Goal: Task Accomplishment & Management: Manage account settings

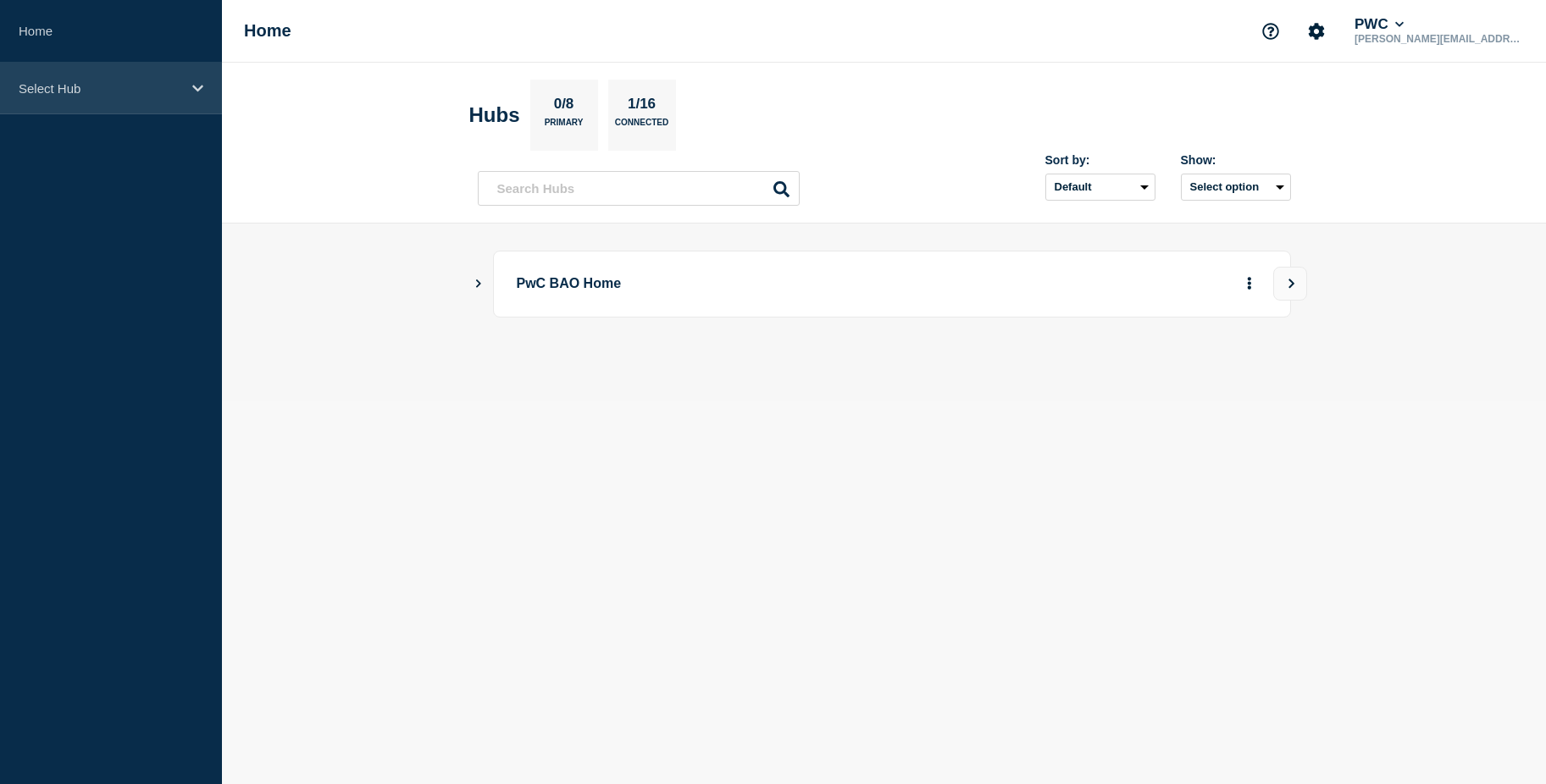
click at [168, 103] on div "Select Hub" at bounding box center [111, 88] width 222 height 52
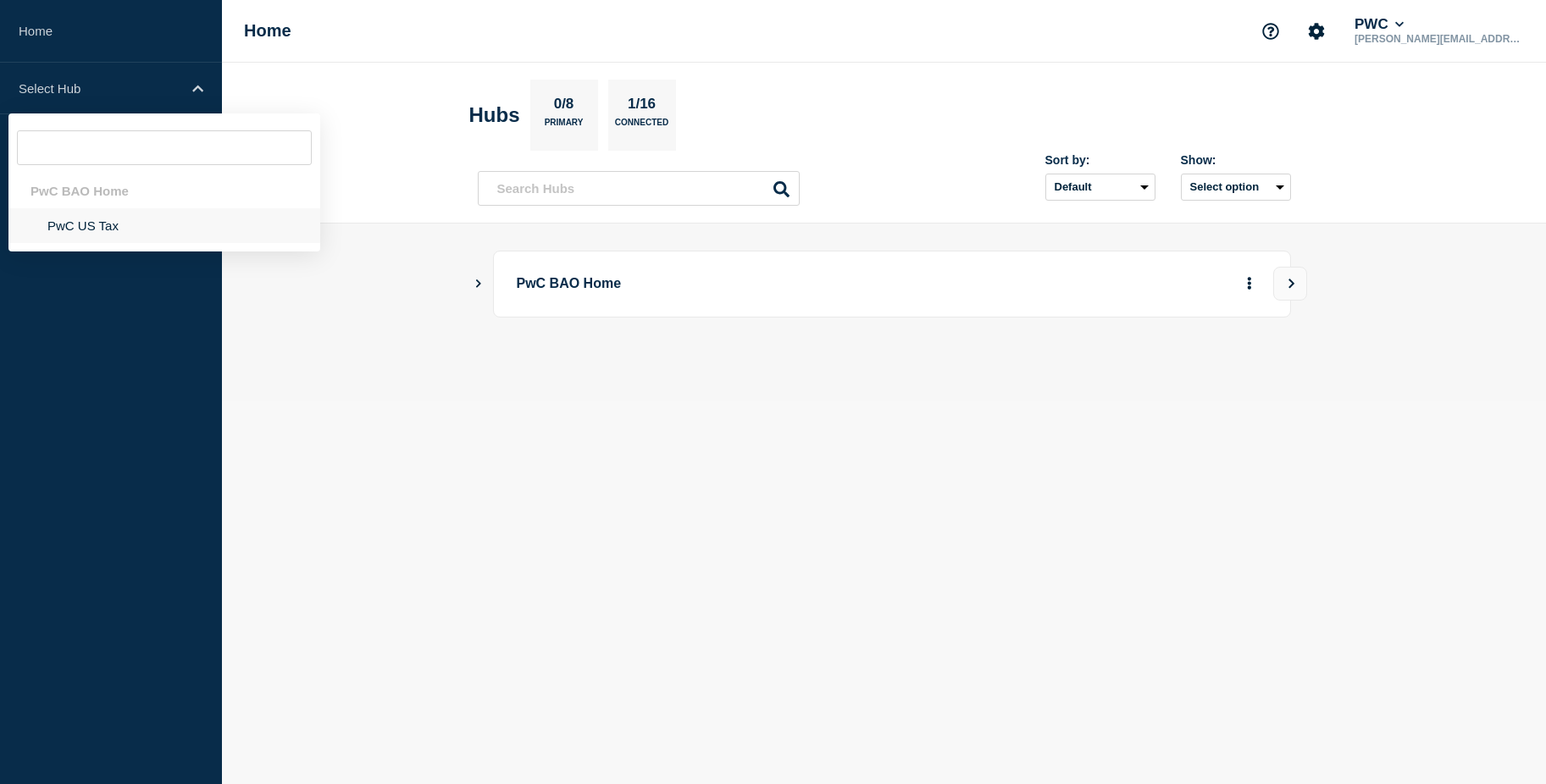
click at [94, 219] on li "PwC US Tax" at bounding box center [164, 225] width 311 height 35
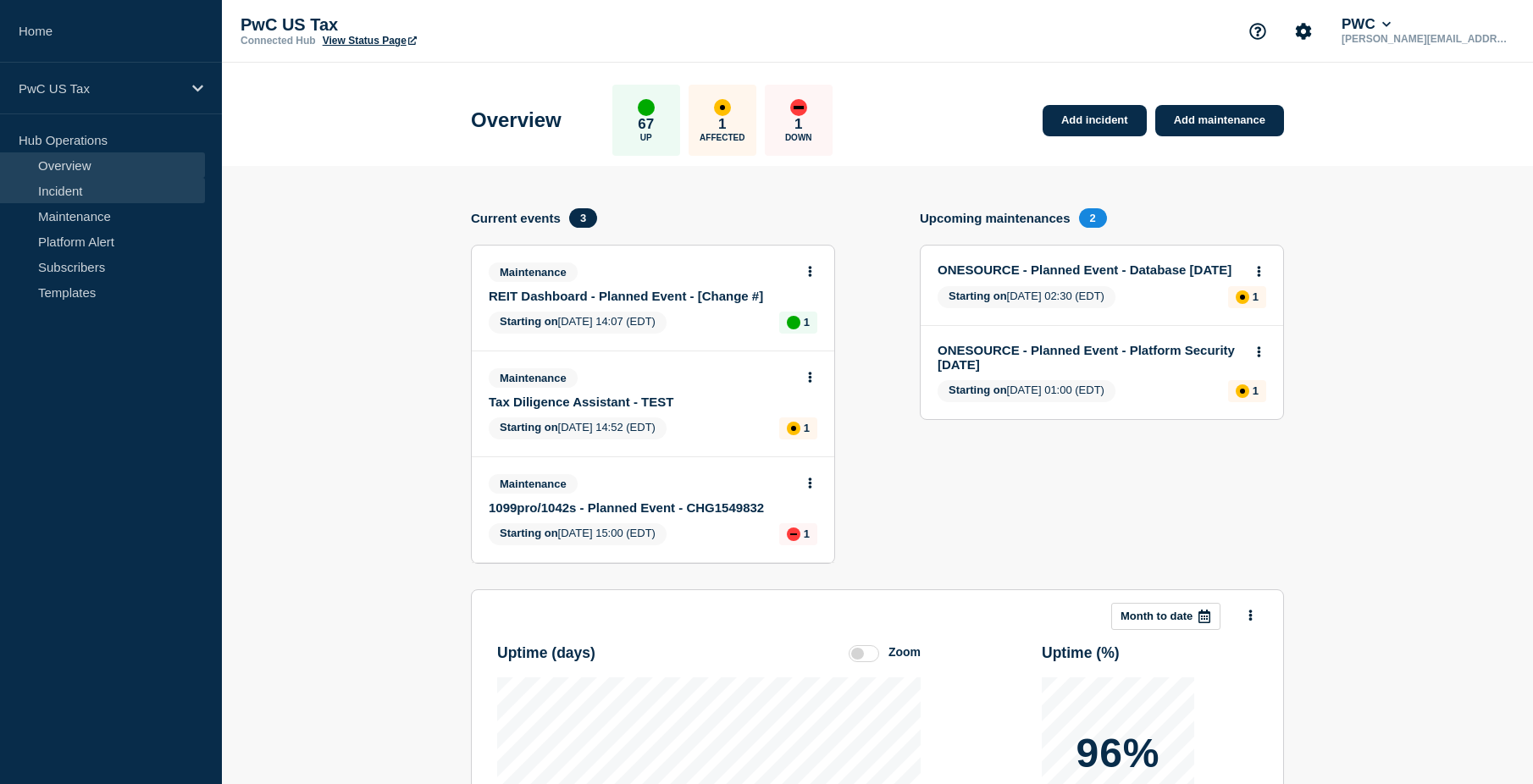
click at [97, 193] on link "Incident" at bounding box center [103, 190] width 205 height 25
click at [88, 218] on link "Maintenance" at bounding box center [103, 216] width 205 height 25
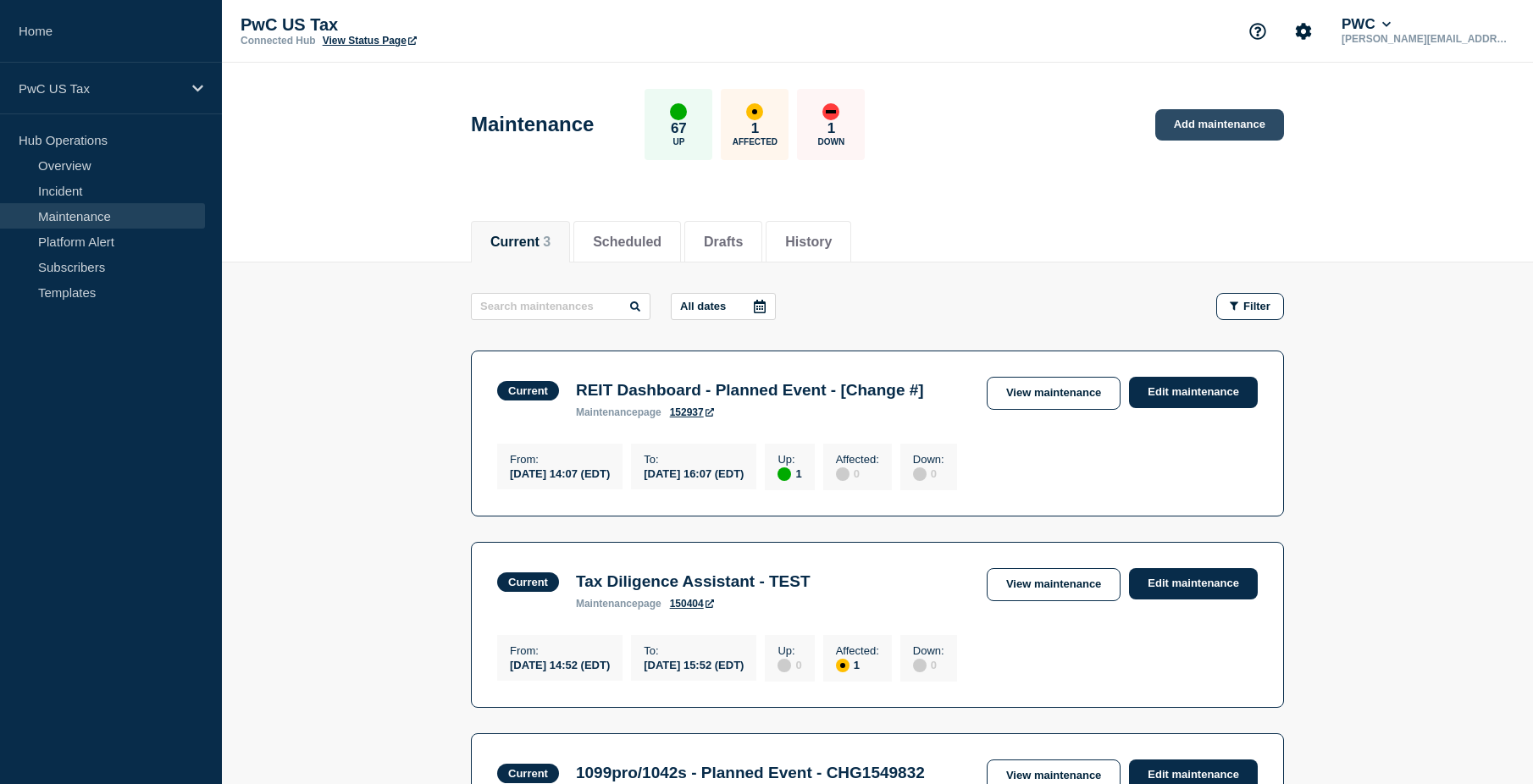
click at [1216, 132] on link "Add maintenance" at bounding box center [1220, 125] width 129 height 32
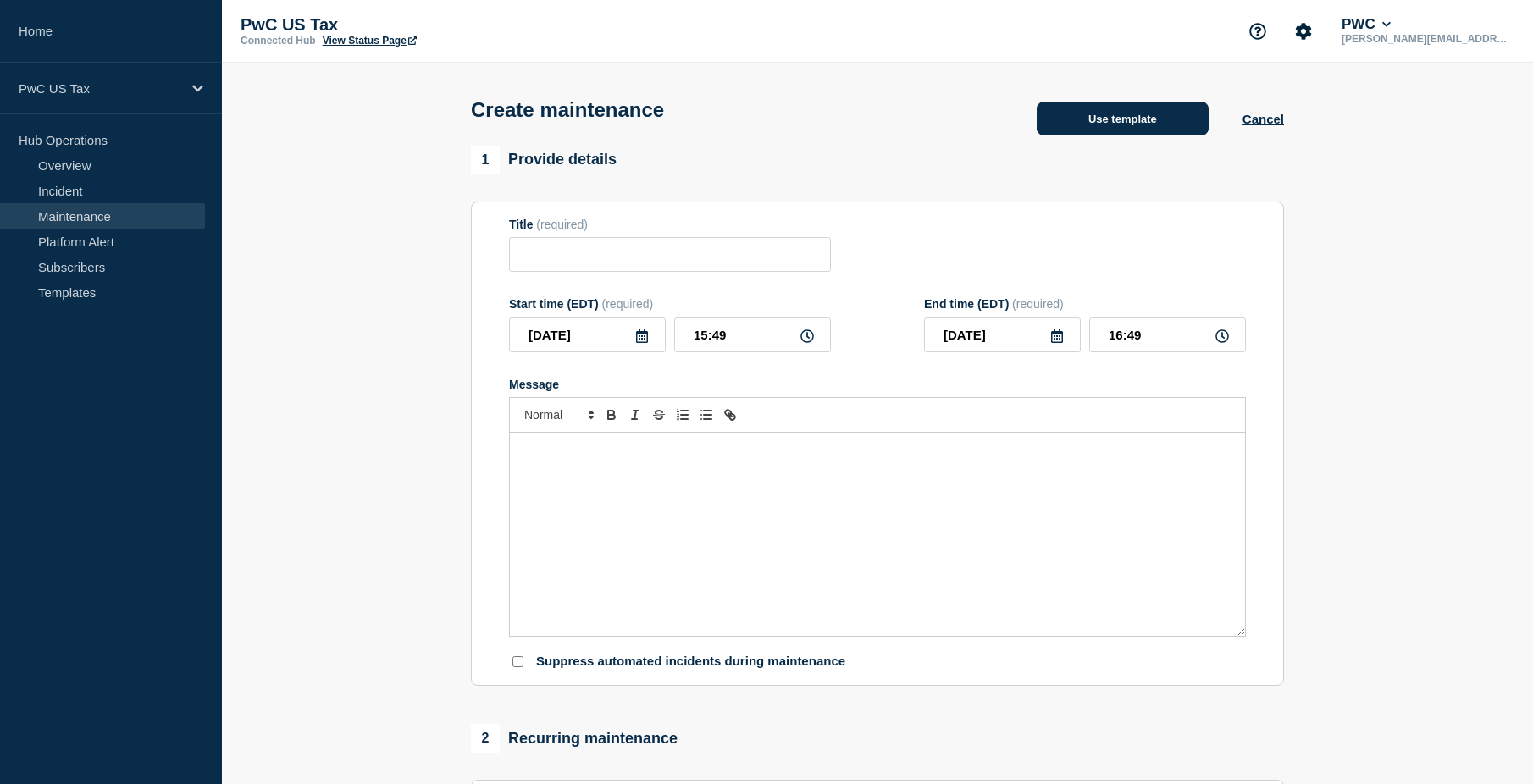
click at [1103, 127] on button "Use template" at bounding box center [1122, 118] width 172 height 34
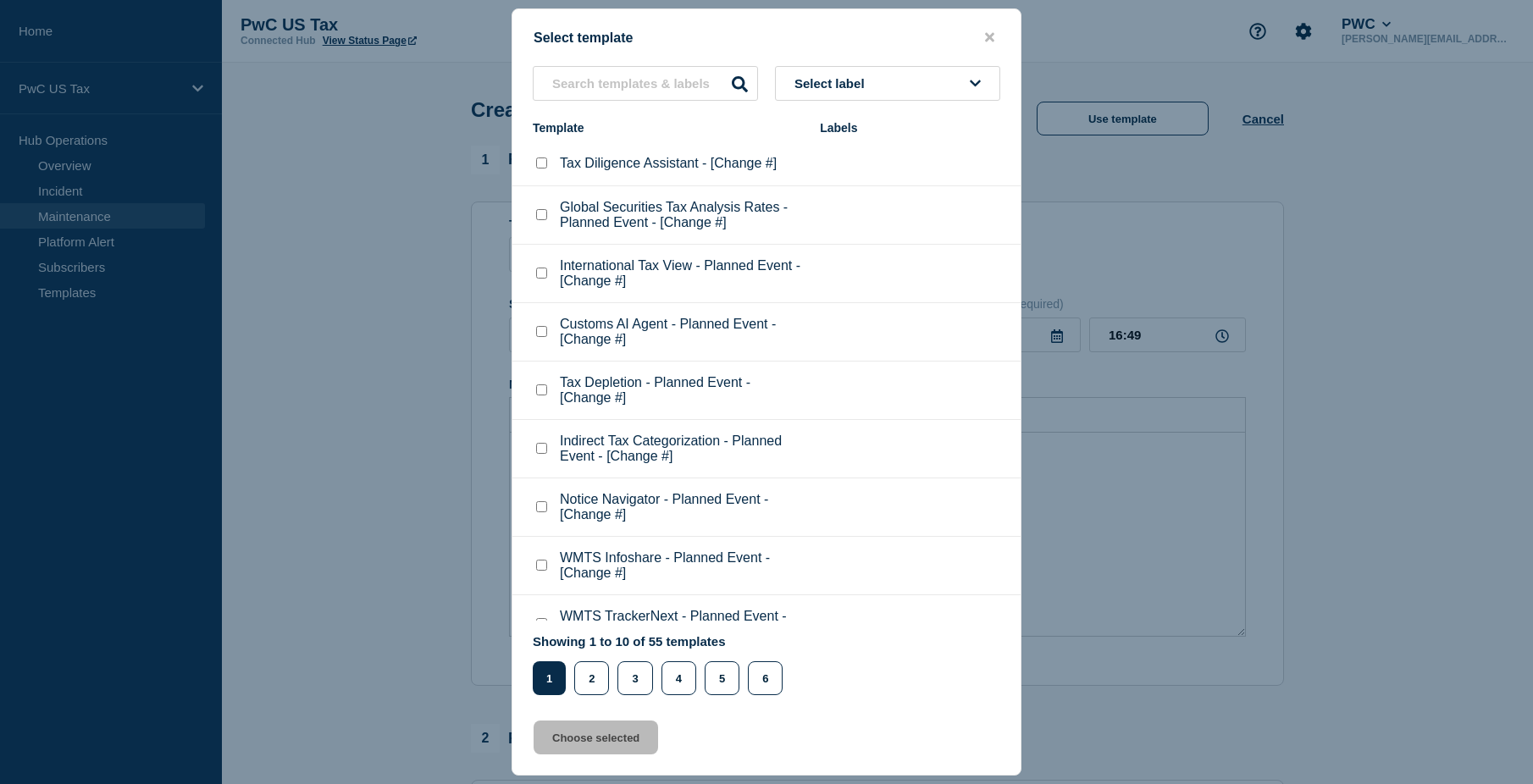
scroll to position [83, 0]
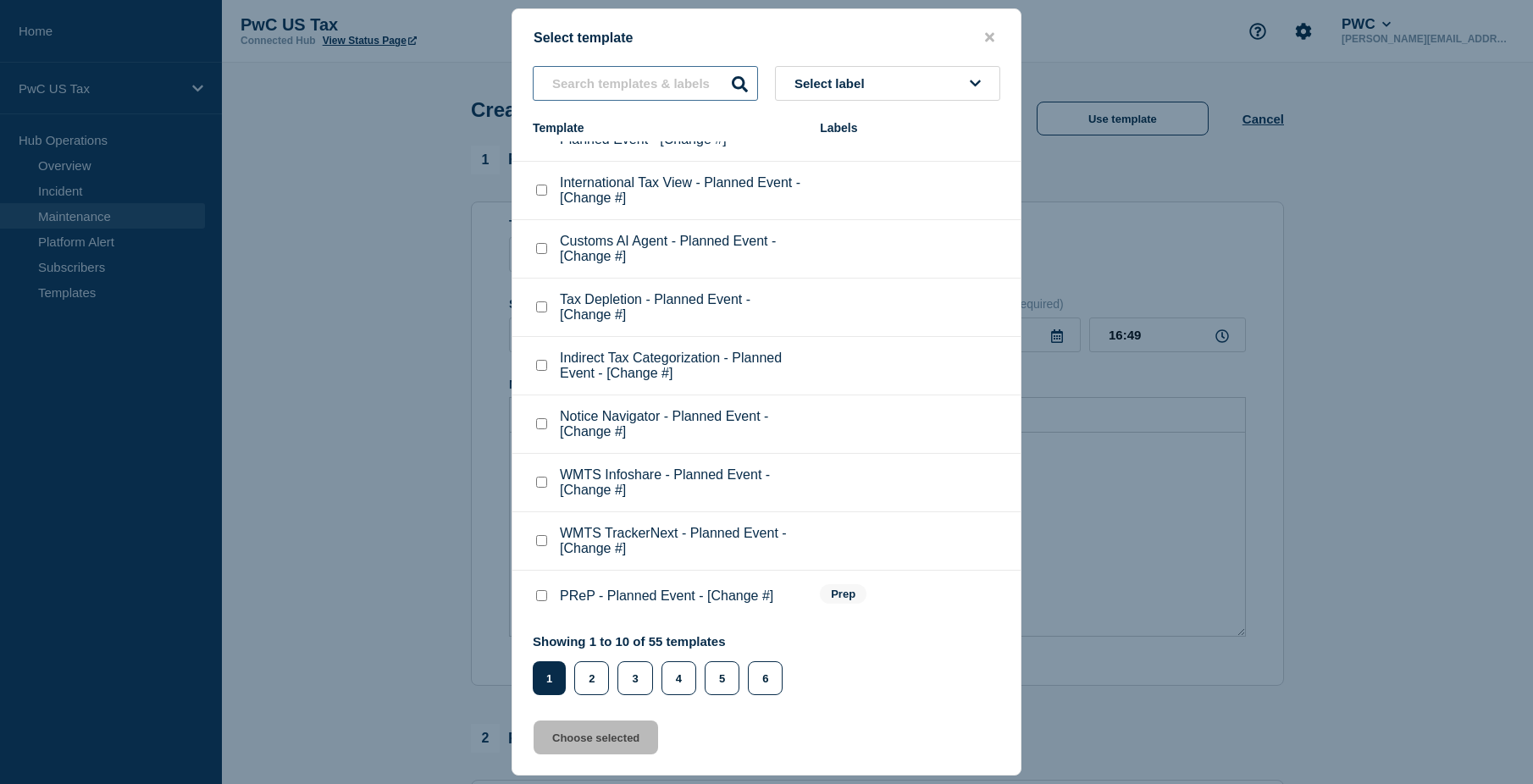
click at [611, 85] on input "text" at bounding box center [645, 83] width 226 height 35
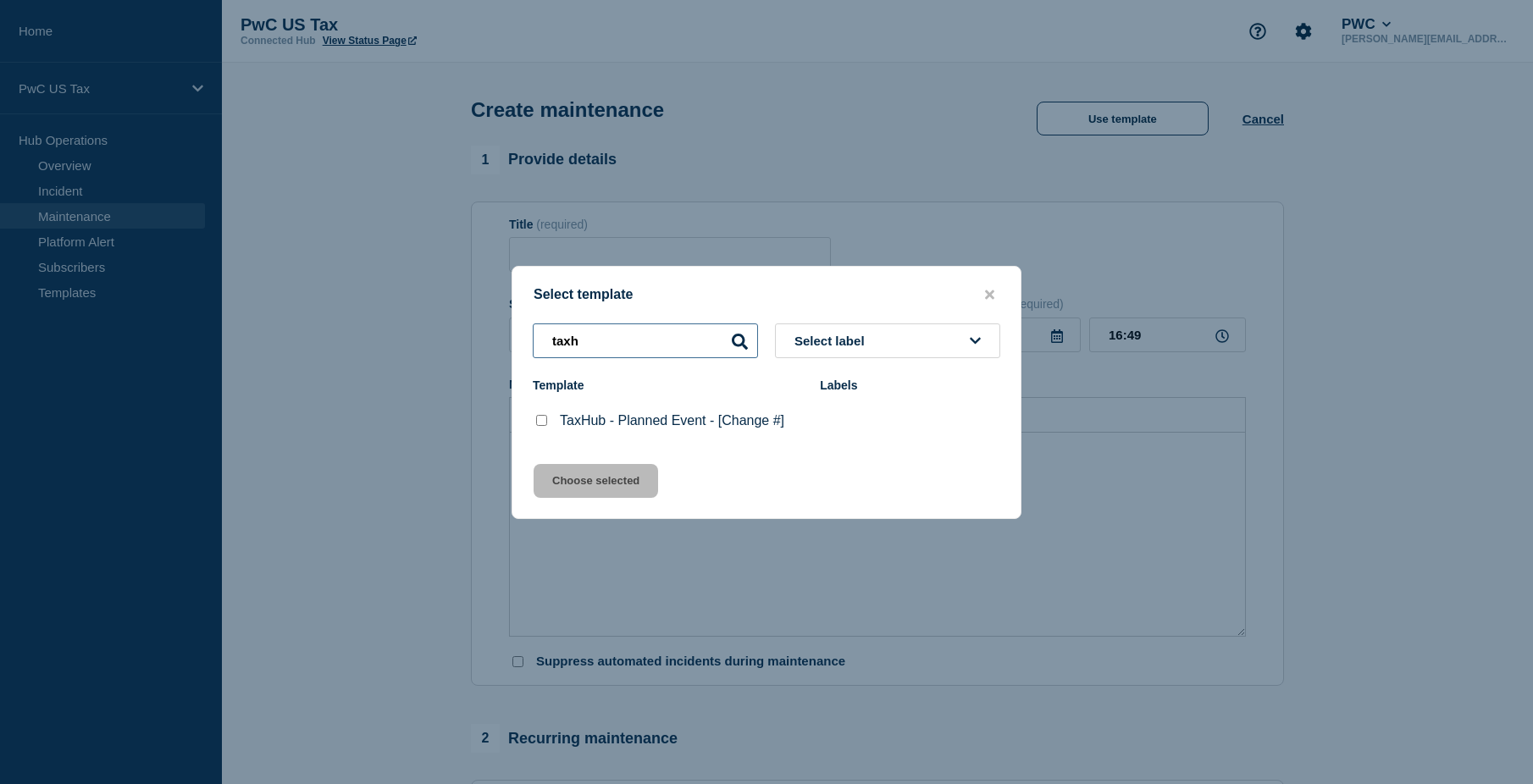
scroll to position [0, 0]
type input "taxh"
click at [541, 422] on checkbox"] "TaxHub - Planned Event - [Change #] checkbox" at bounding box center [541, 420] width 11 height 11
checkbox checkbox"] "true"
click at [596, 490] on button "Choose selected" at bounding box center [596, 481] width 125 height 34
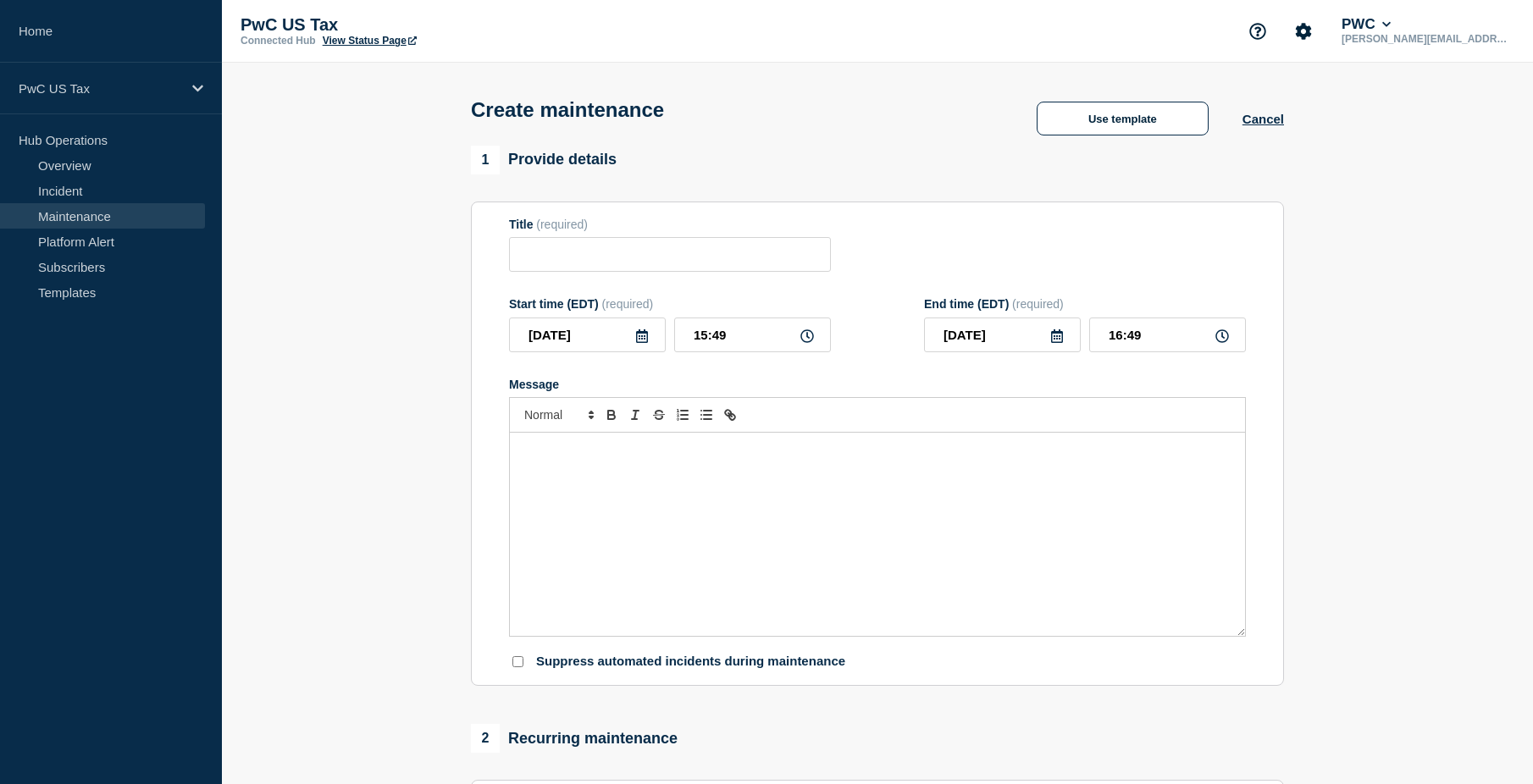
type input "TaxHub - Planned Event - [Change #]"
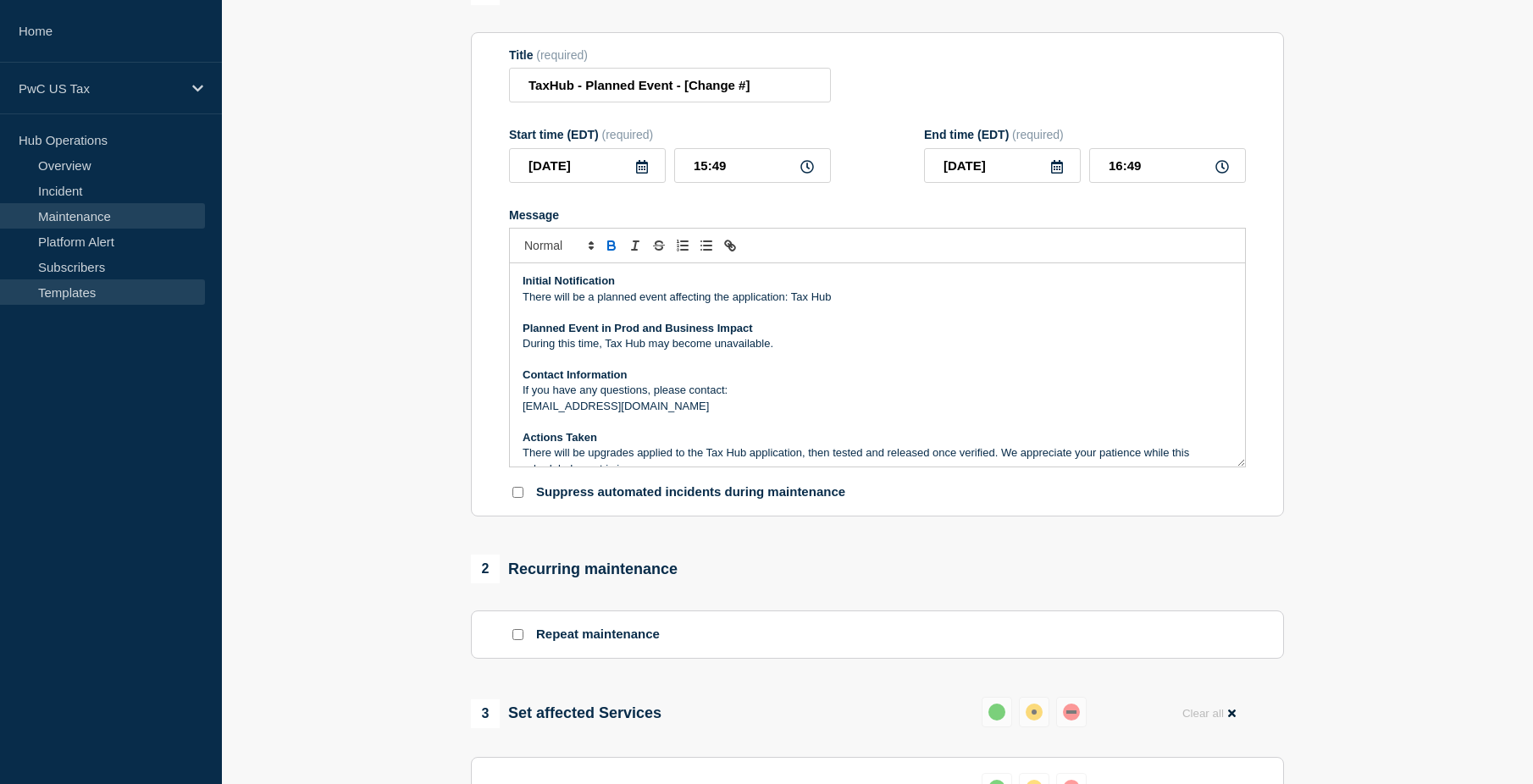
click at [78, 289] on link "Templates" at bounding box center [103, 292] width 205 height 25
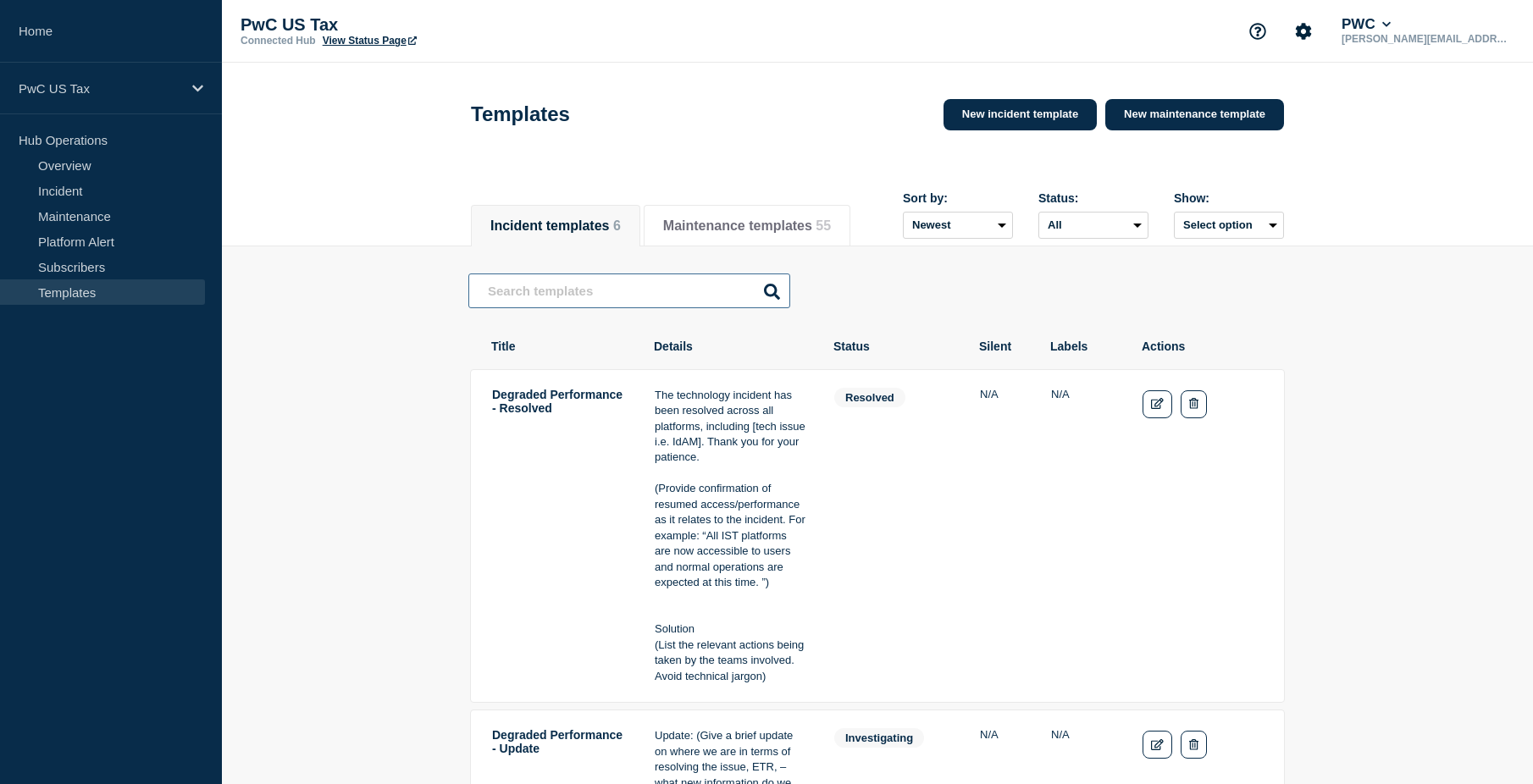
click at [666, 304] on input "text" at bounding box center [629, 291] width 322 height 35
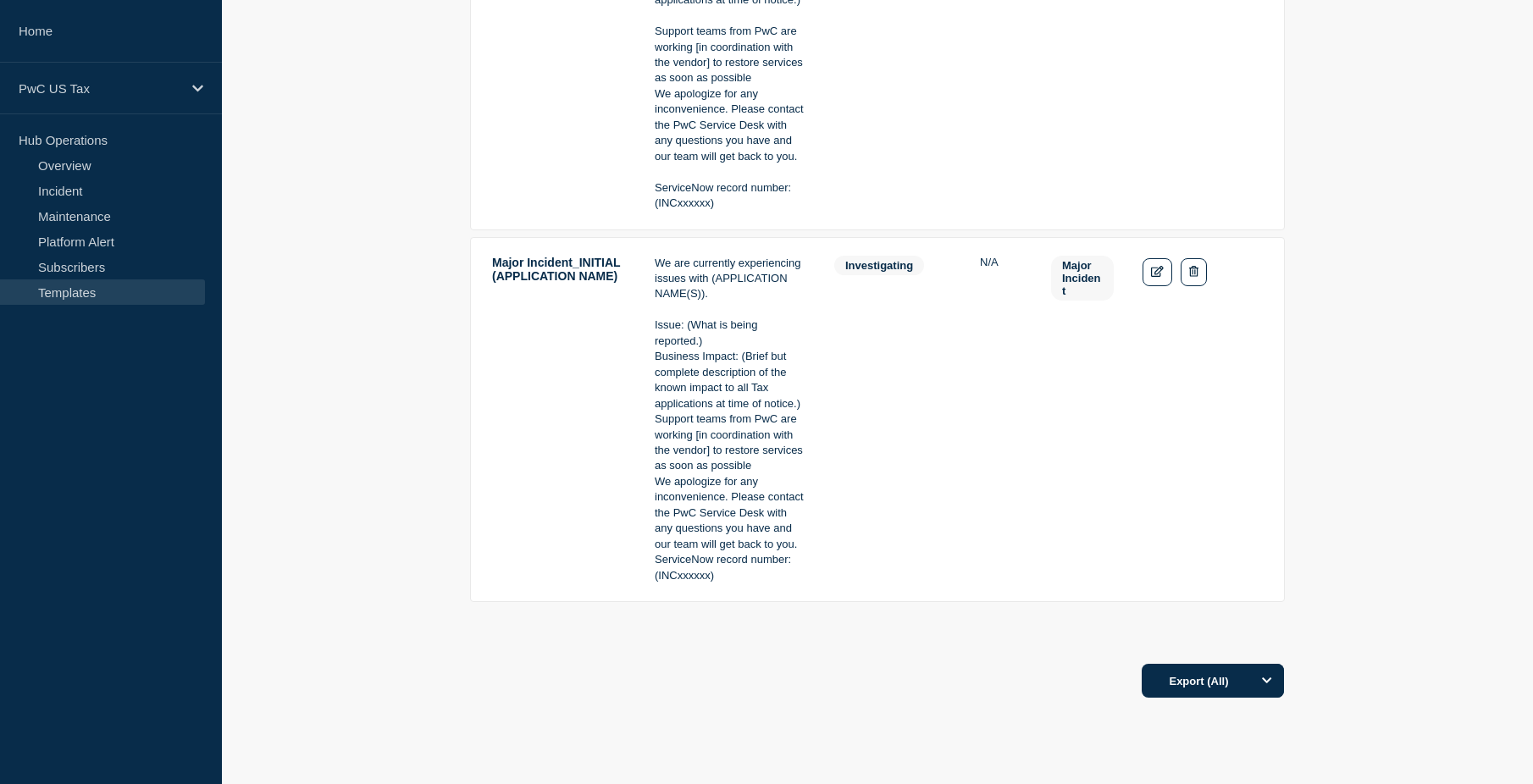
scroll to position [623, 0]
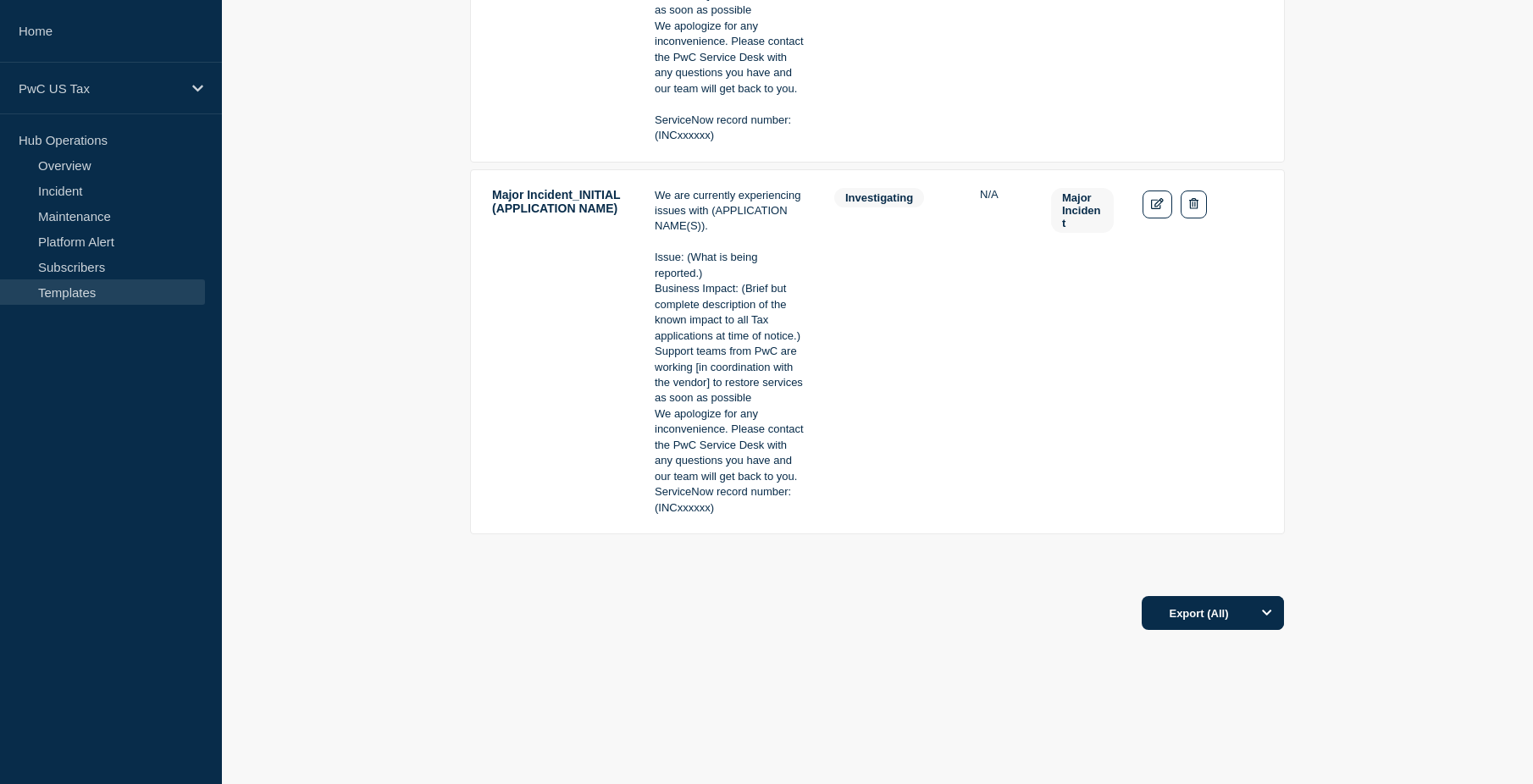
type input "tax"
drag, startPoint x: 701, startPoint y: 275, endPoint x: 701, endPoint y: 259, distance: 16.0
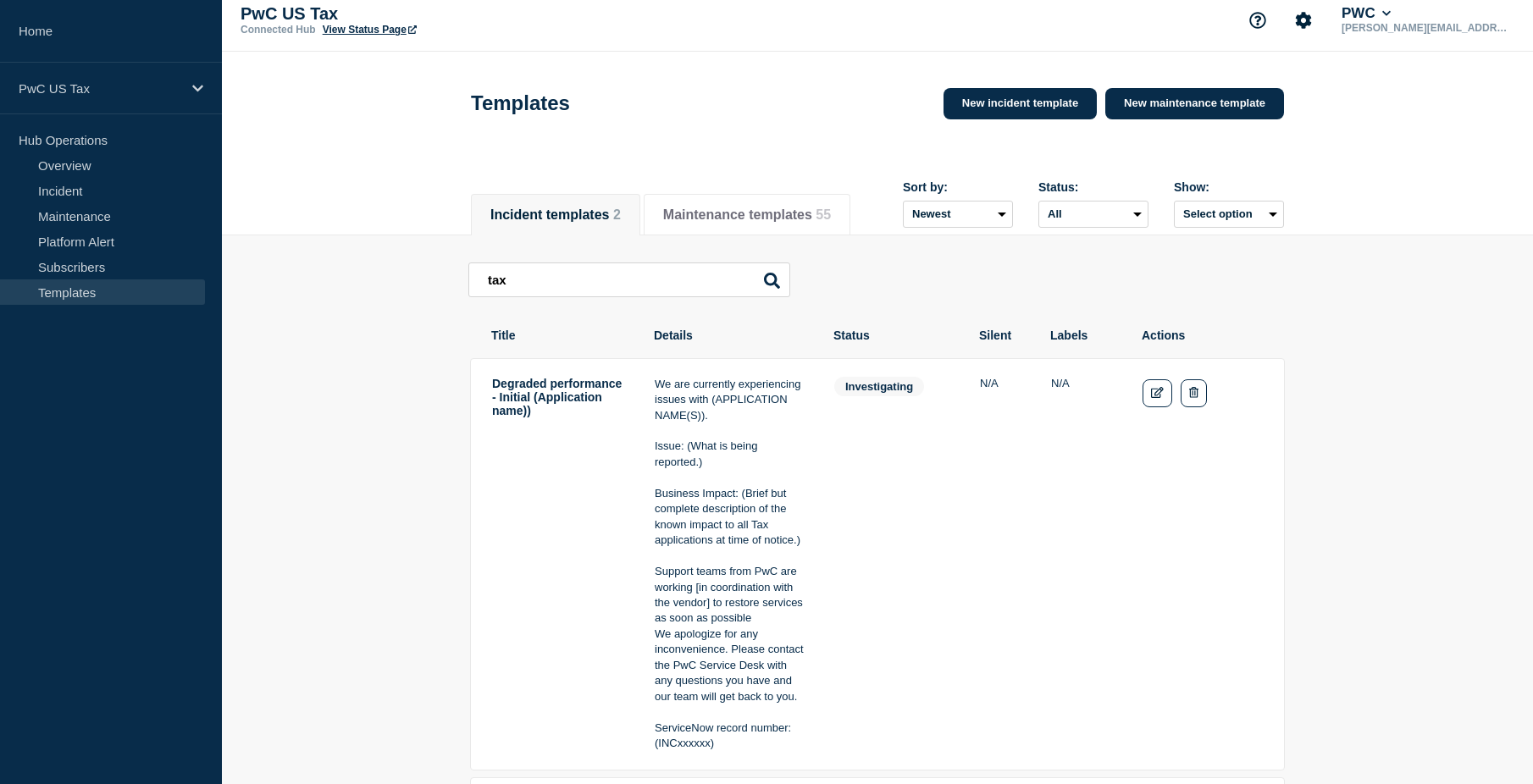
scroll to position [0, 0]
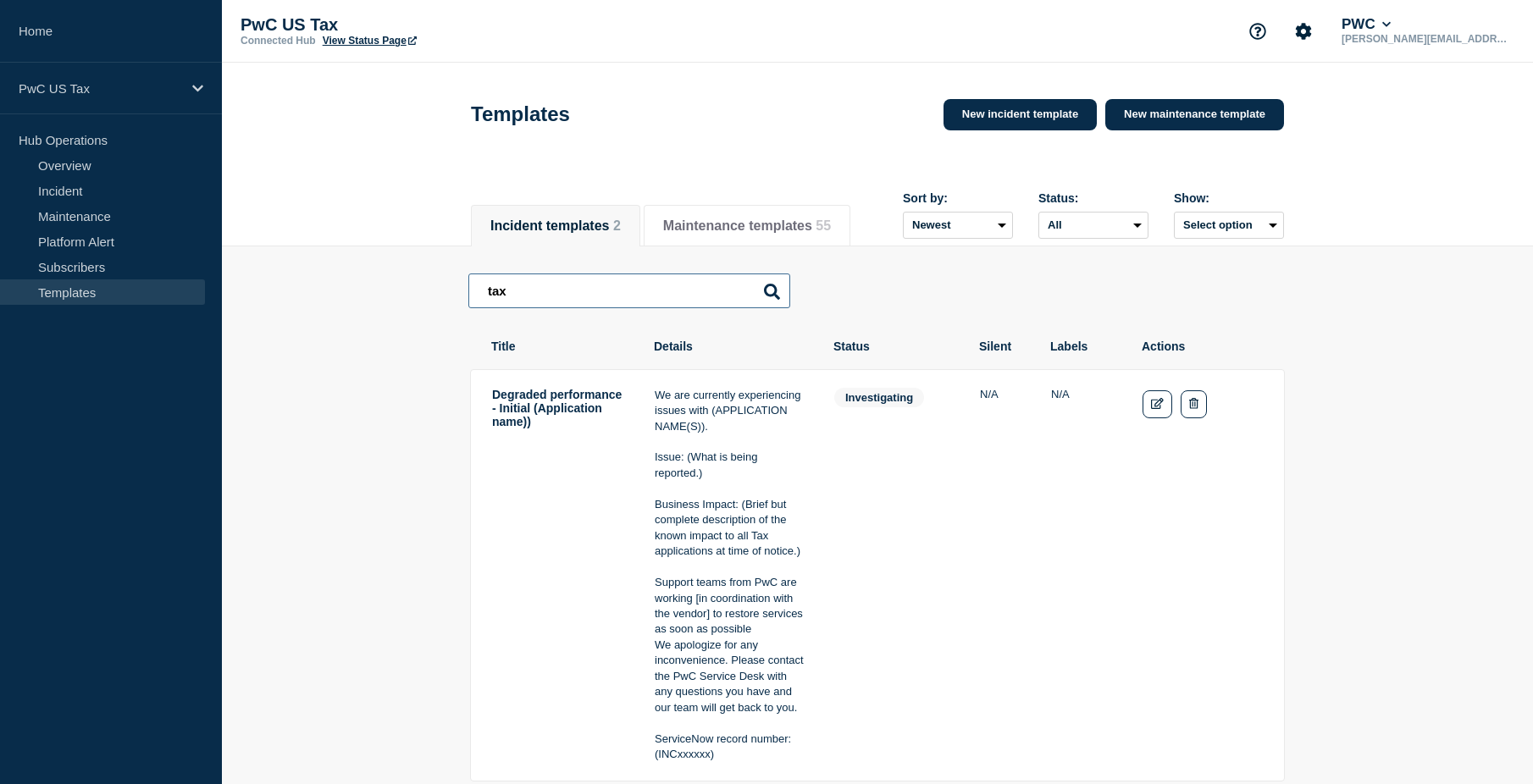
click at [508, 302] on input "tax" at bounding box center [629, 291] width 322 height 35
click at [531, 294] on input "tax" at bounding box center [629, 291] width 322 height 35
click at [794, 218] on button "Maintenance templates 55" at bounding box center [747, 225] width 168 height 15
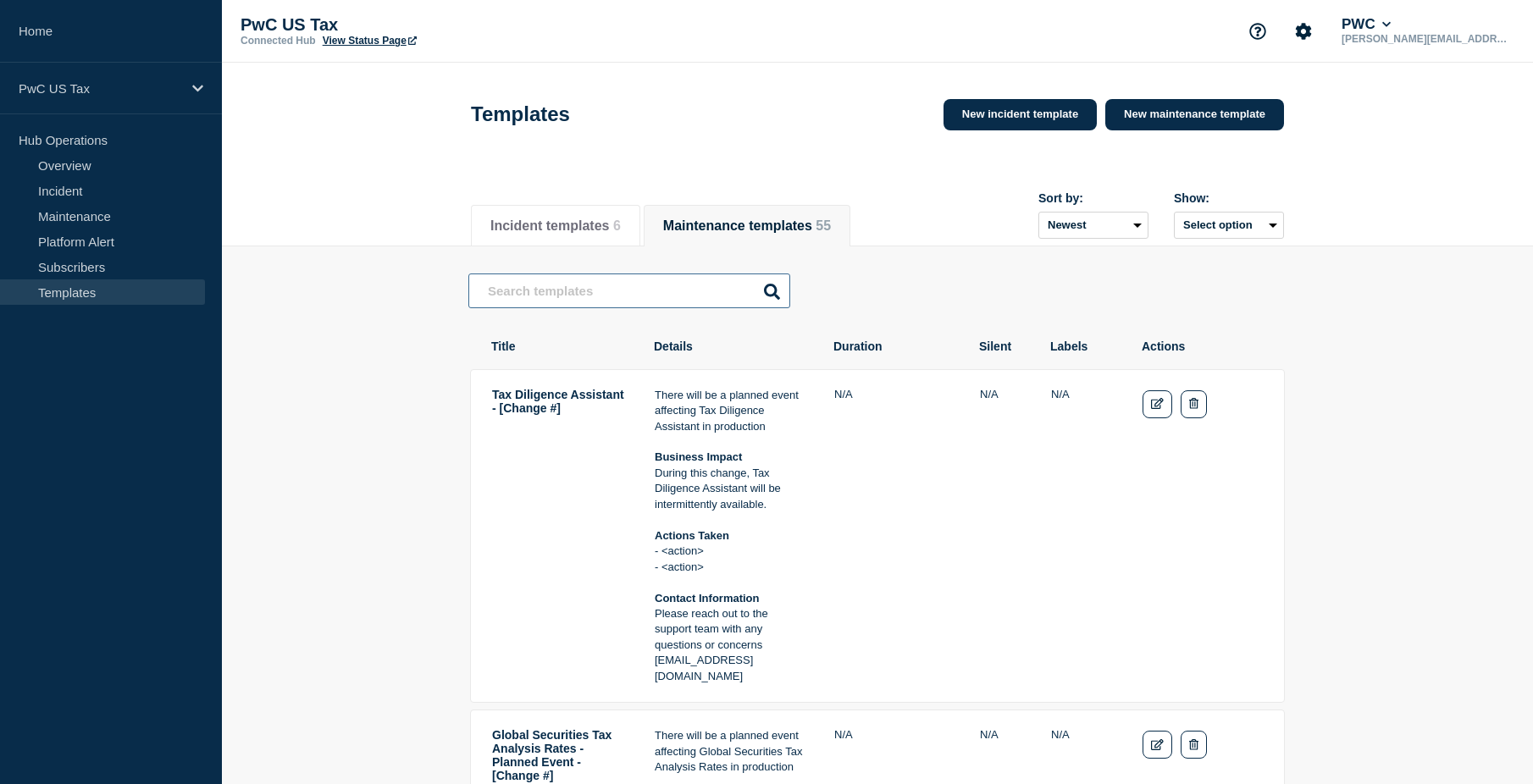
click at [576, 289] on input "text" at bounding box center [629, 291] width 322 height 35
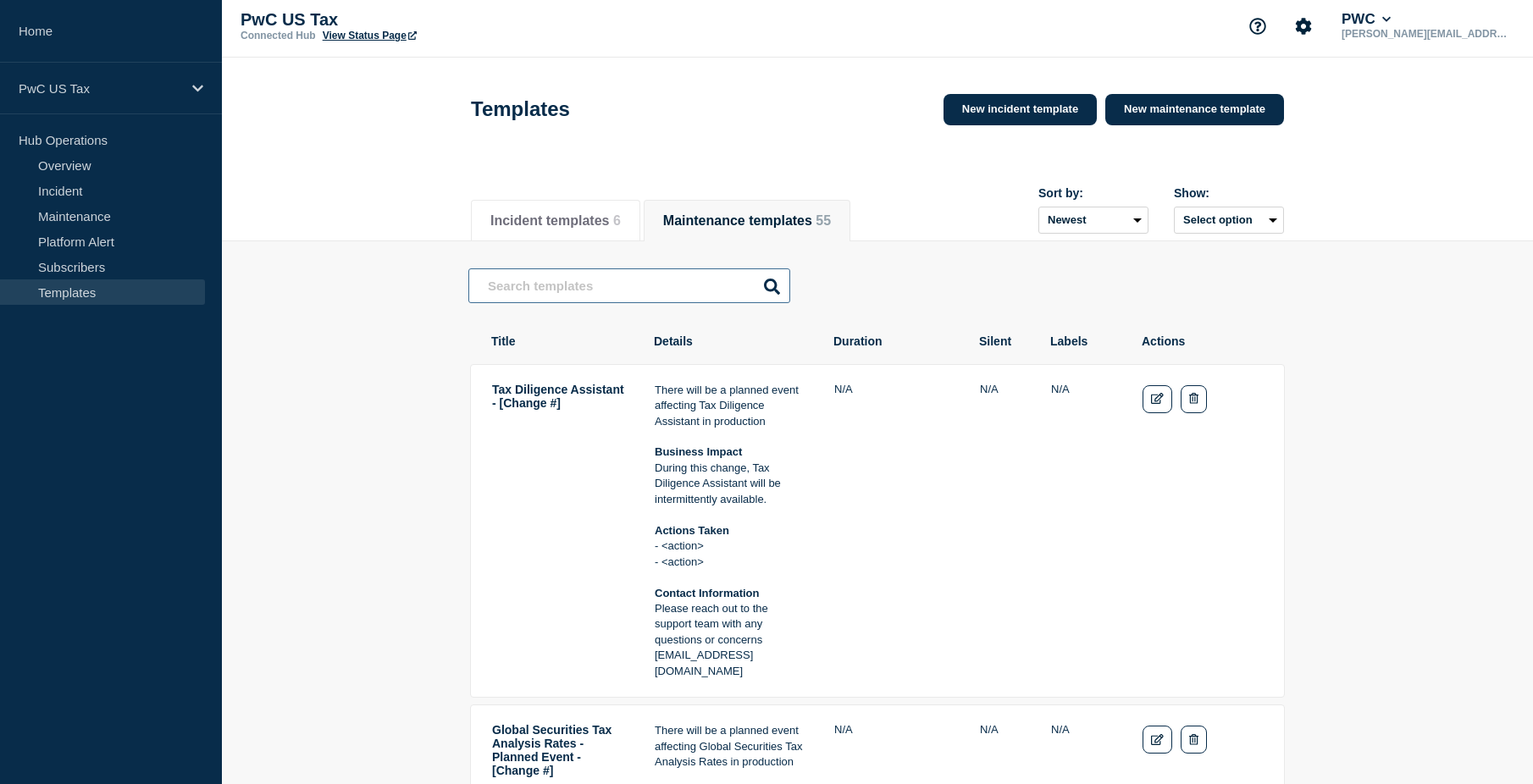
scroll to position [85, 0]
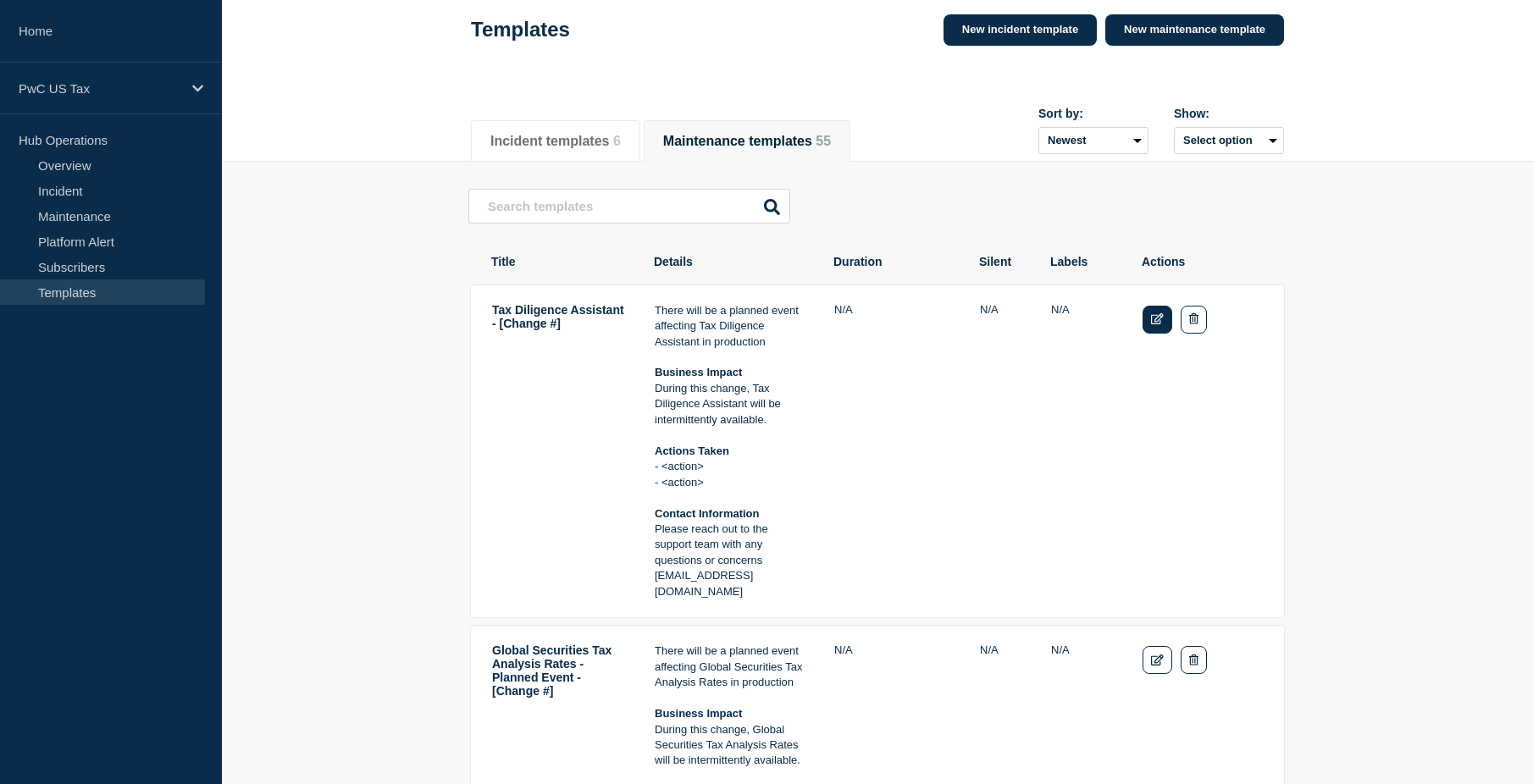
click at [1146, 330] on link "Edit" at bounding box center [1157, 319] width 30 height 28
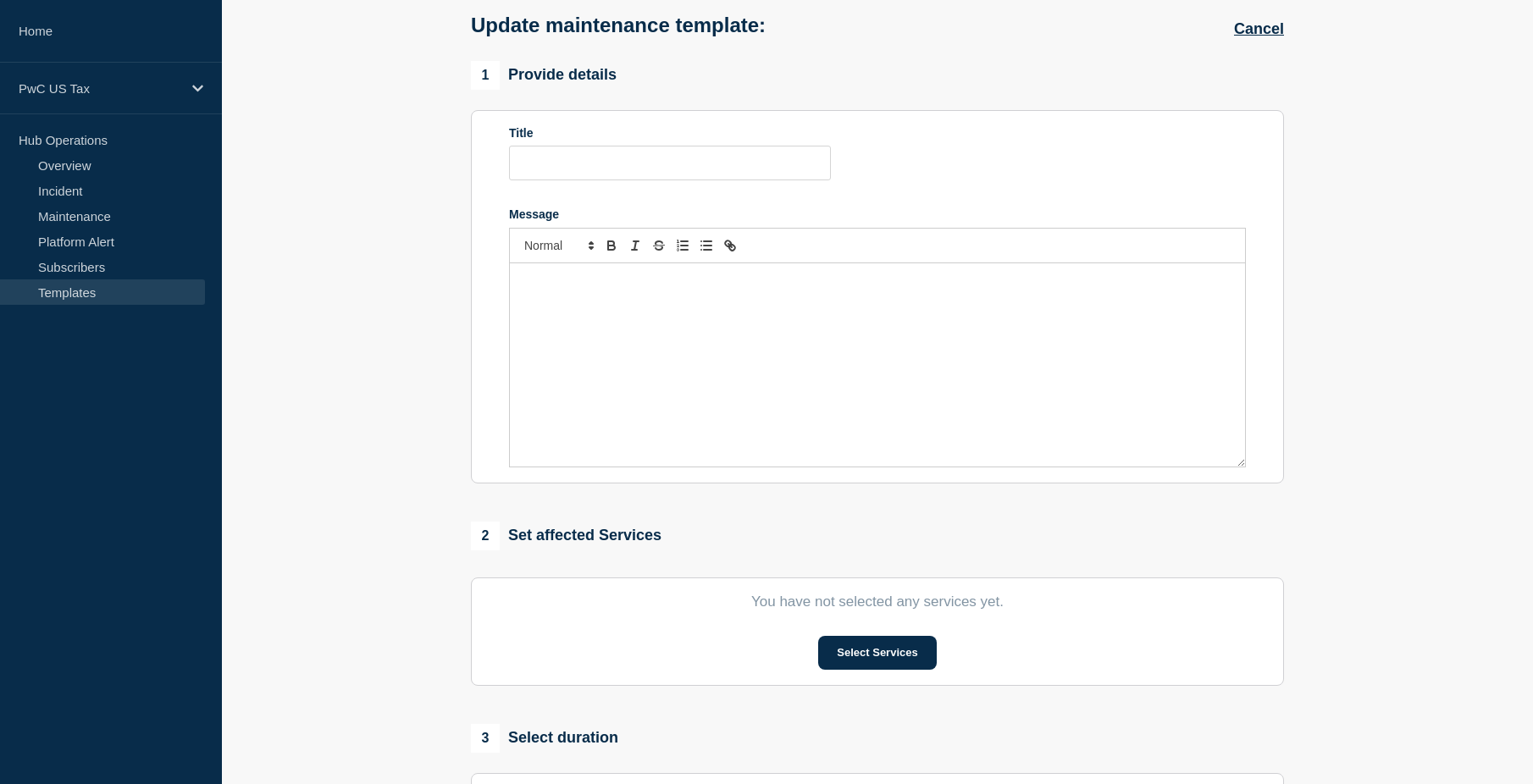
type input "Tax Diligence Assistant - [Change #]"
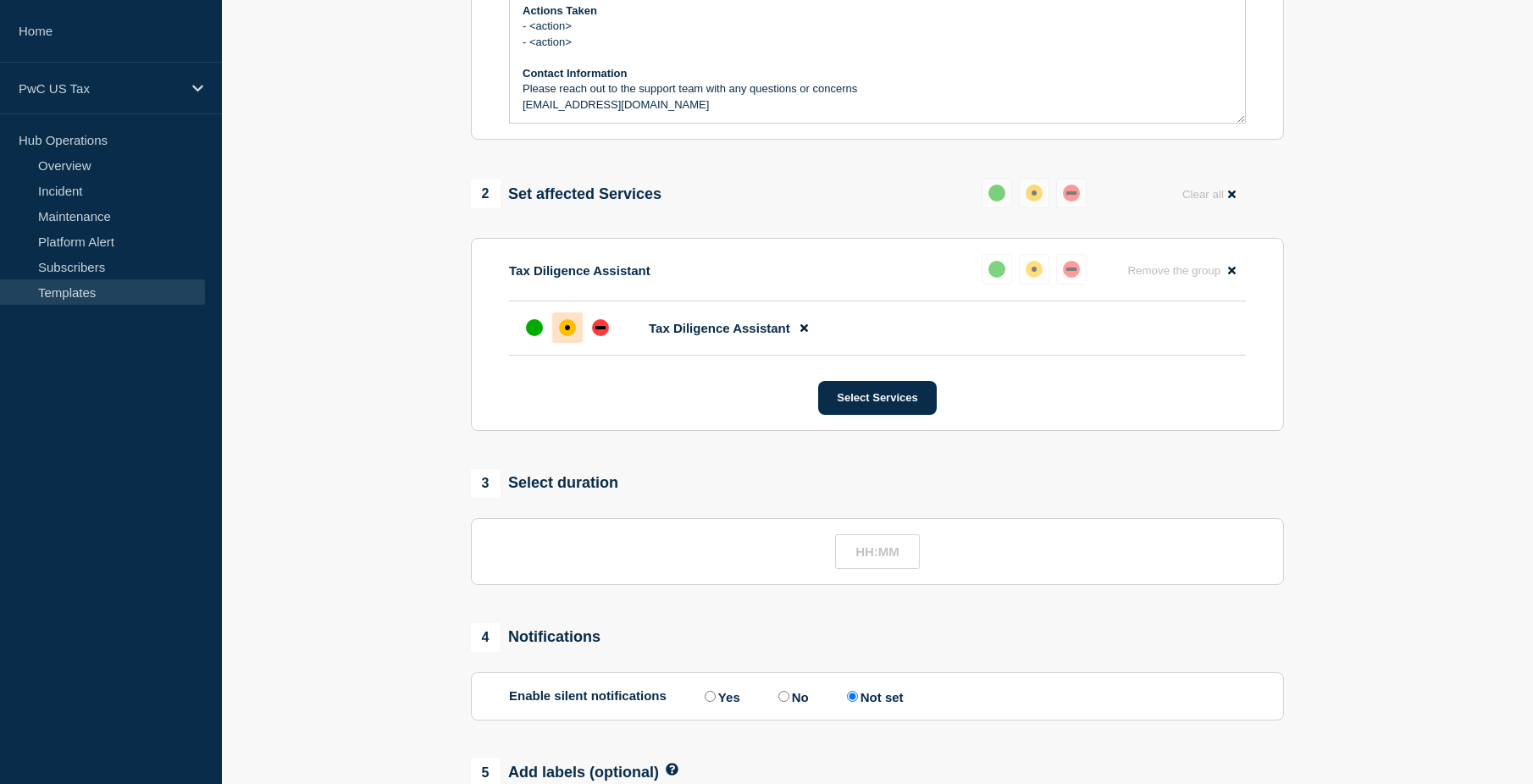
scroll to position [508, 0]
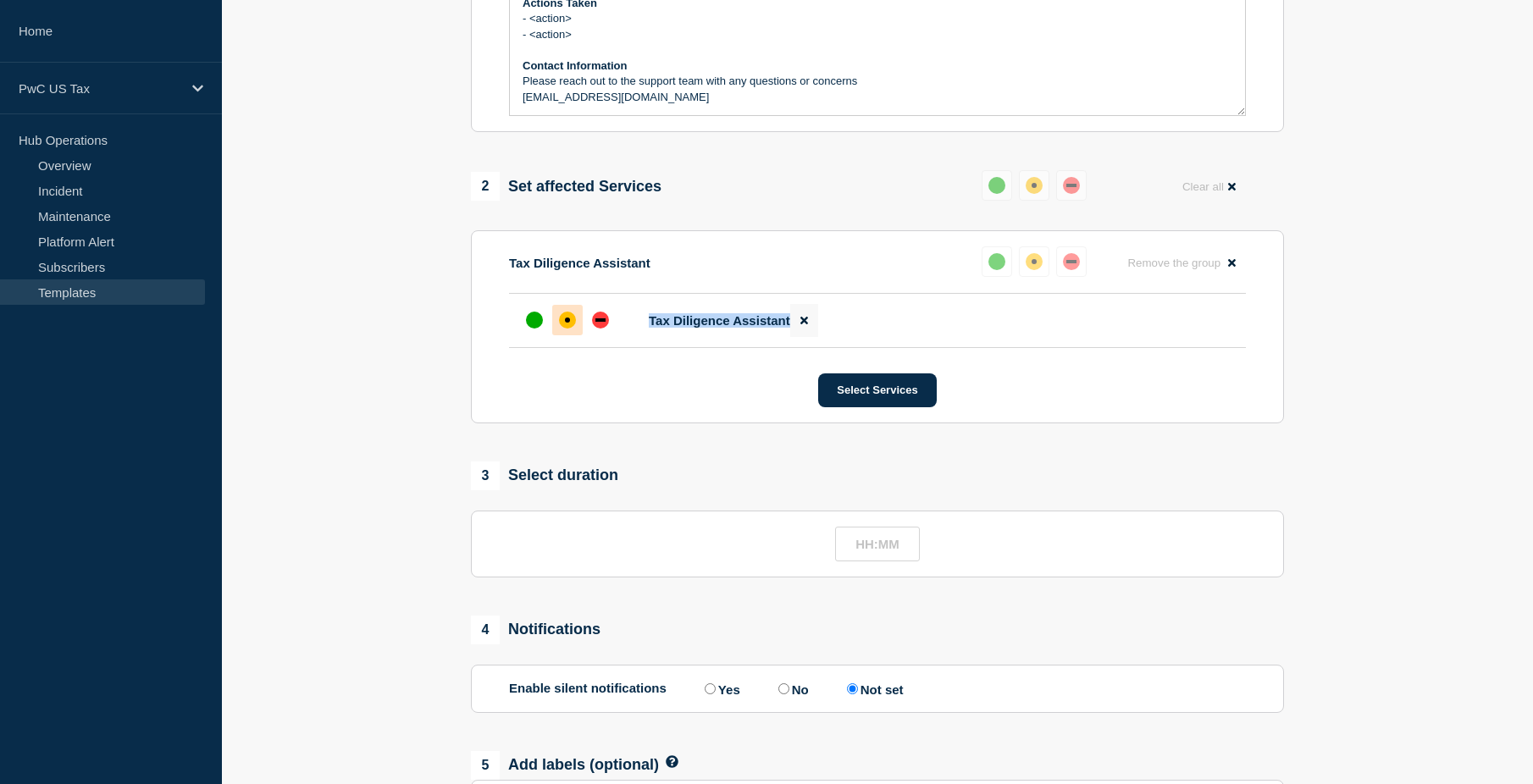
drag, startPoint x: 651, startPoint y: 324, endPoint x: 802, endPoint y: 330, distance: 151.1
click at [802, 330] on li "Tax Diligence Assistant" at bounding box center [878, 321] width 737 height 54
click at [382, 410] on section "Last updated: [DATE] 15:24 (EDT) by [PERSON_NAME][EMAIL_ADDRESS][PERSON_NAME][D…" at bounding box center [878, 294] width 1311 height 1265
drag, startPoint x: 697, startPoint y: 332, endPoint x: 722, endPoint y: 335, distance: 25.2
click at [722, 328] on span "Tax Diligence Assistant" at bounding box center [719, 320] width 141 height 14
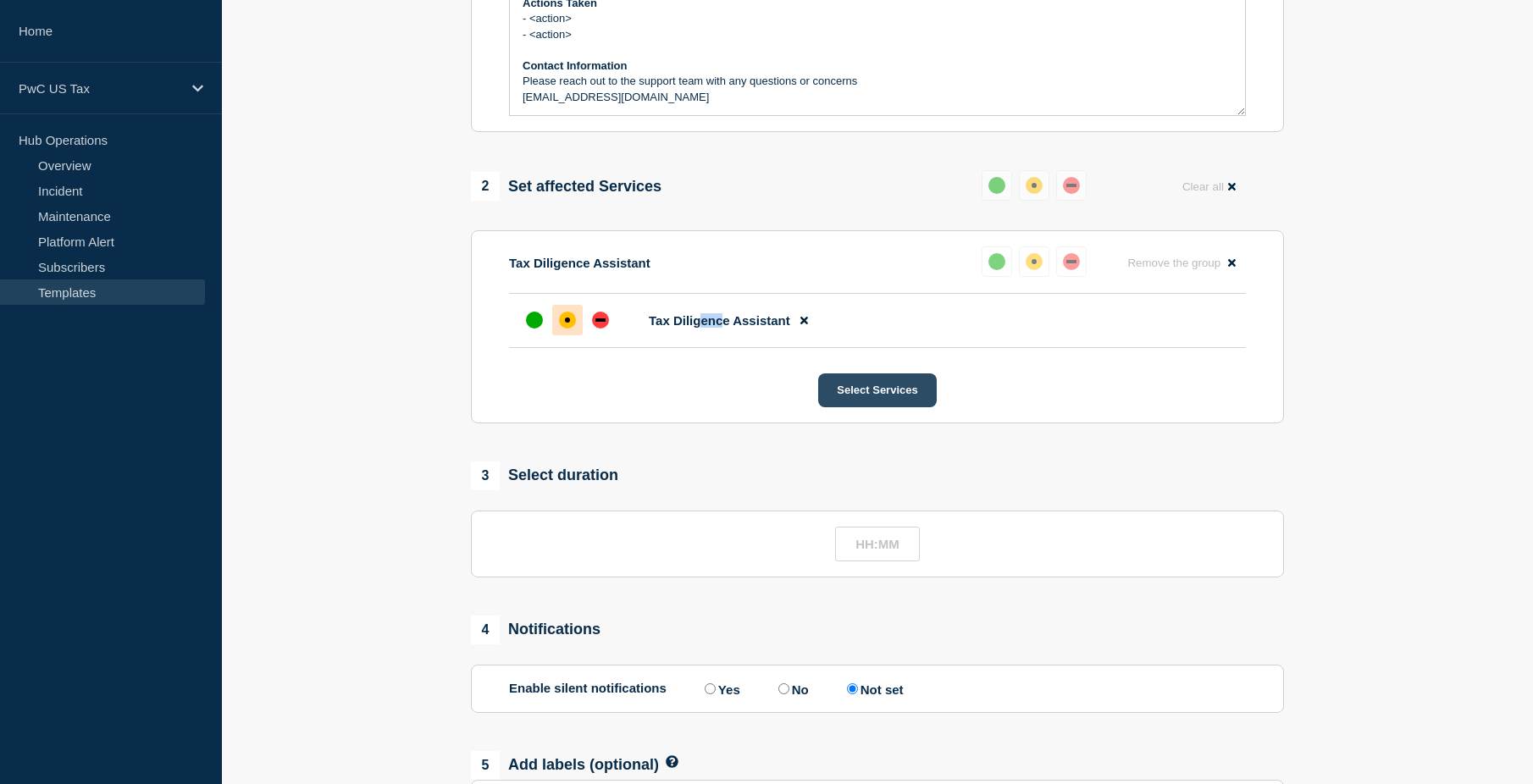
click at [863, 404] on button "Select Services" at bounding box center [877, 390] width 118 height 34
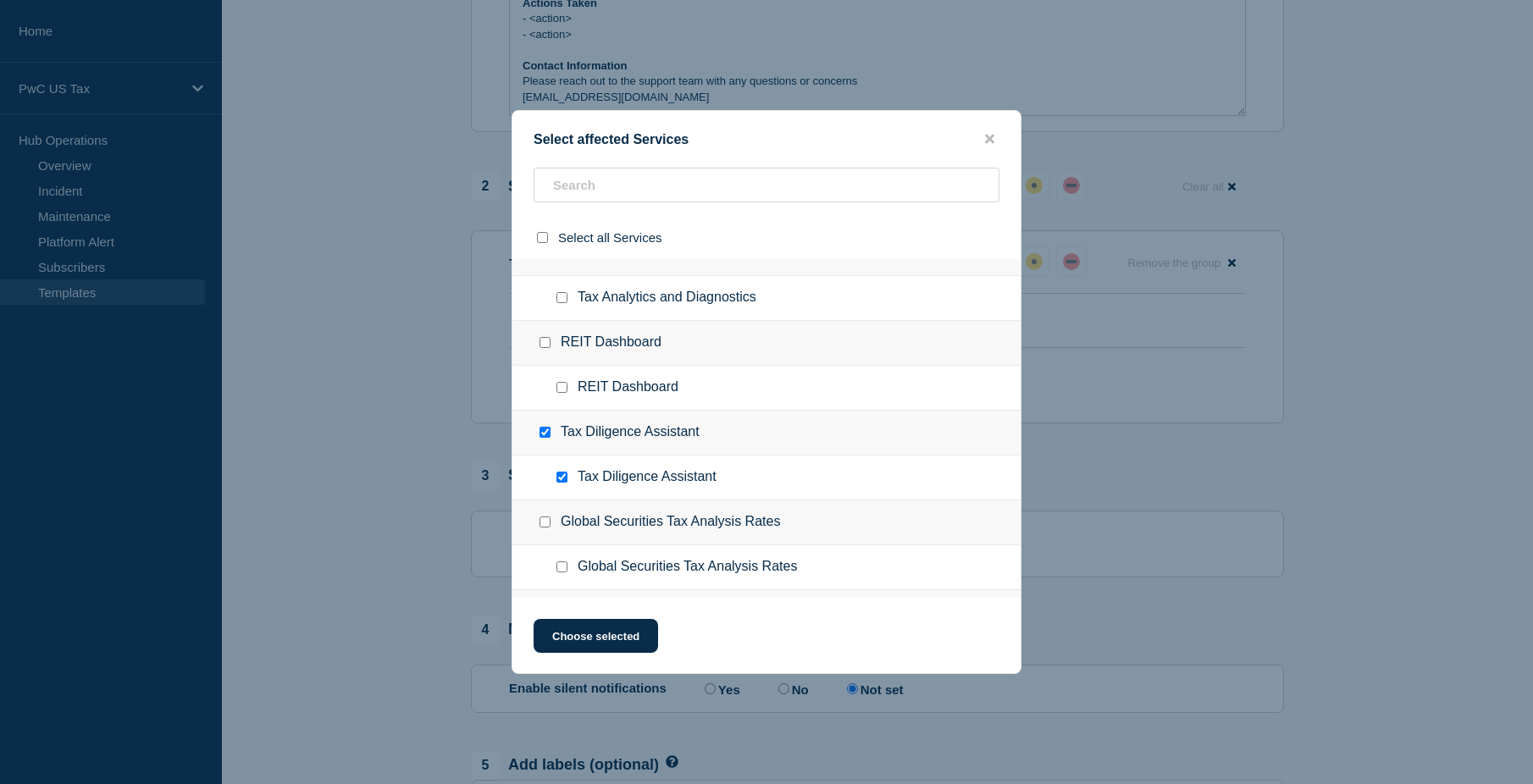
scroll to position [0, 0]
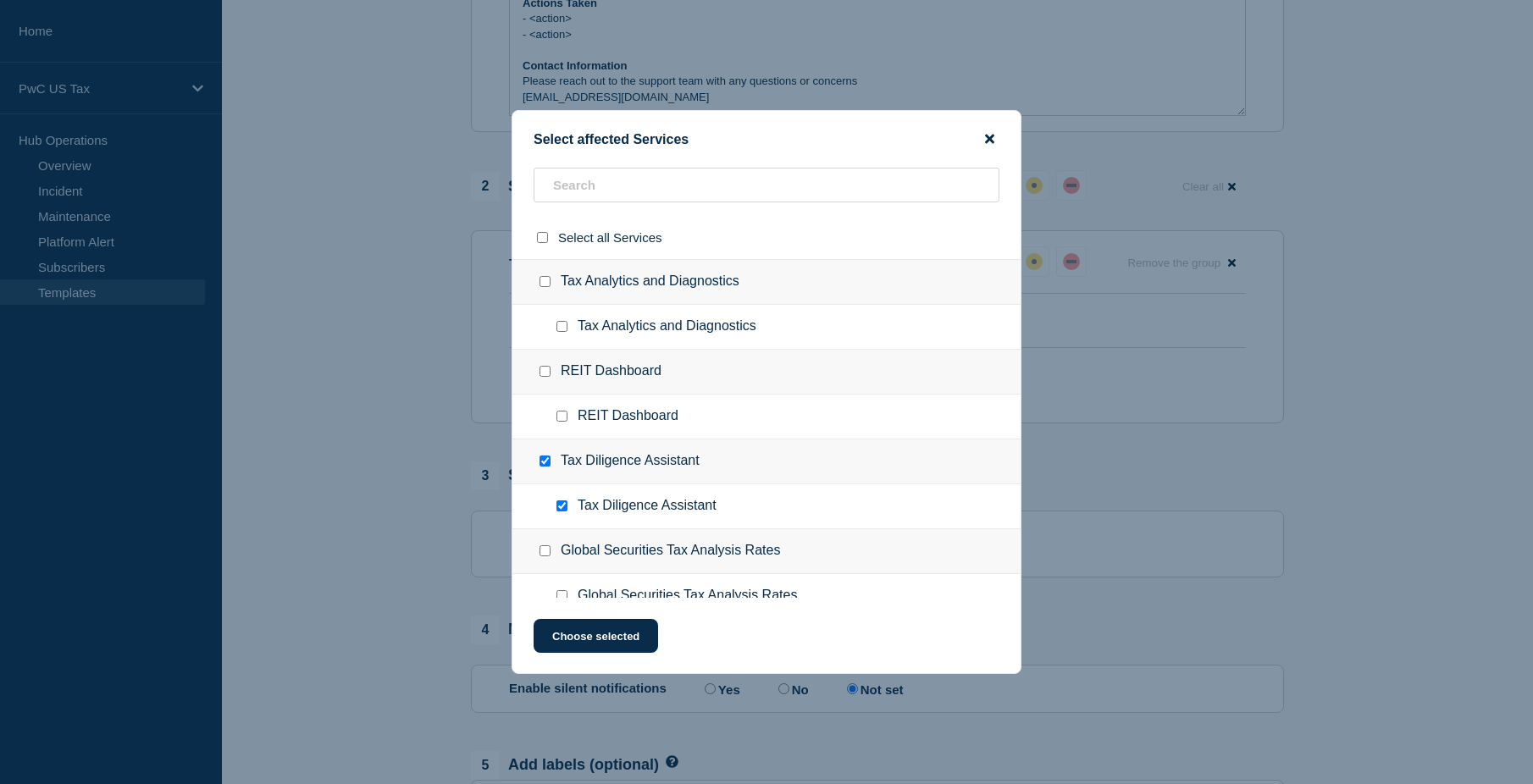
click at [986, 137] on icon "close button" at bounding box center [990, 139] width 10 height 10
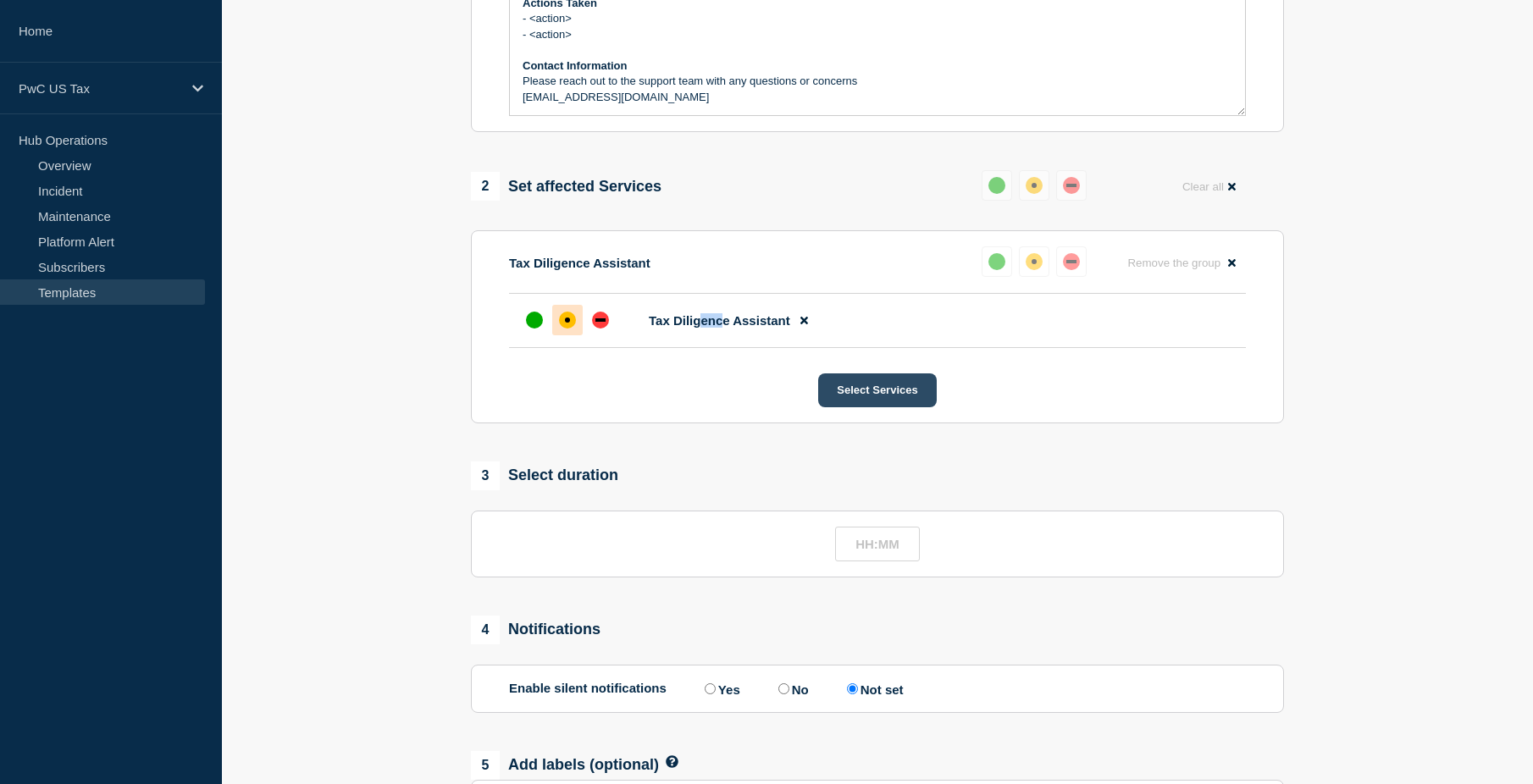
click at [870, 404] on button "Select Services" at bounding box center [877, 390] width 118 height 34
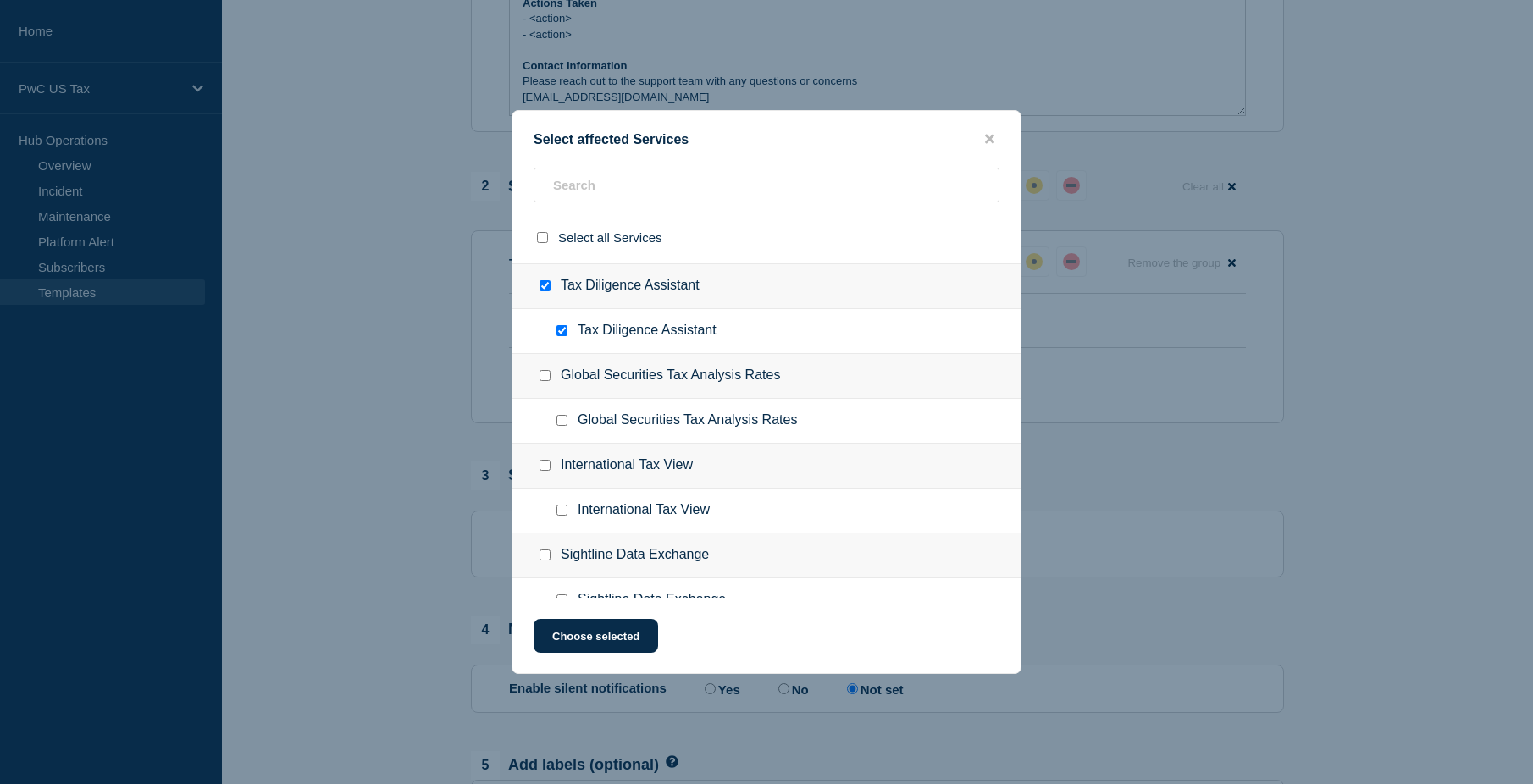
scroll to position [169, 0]
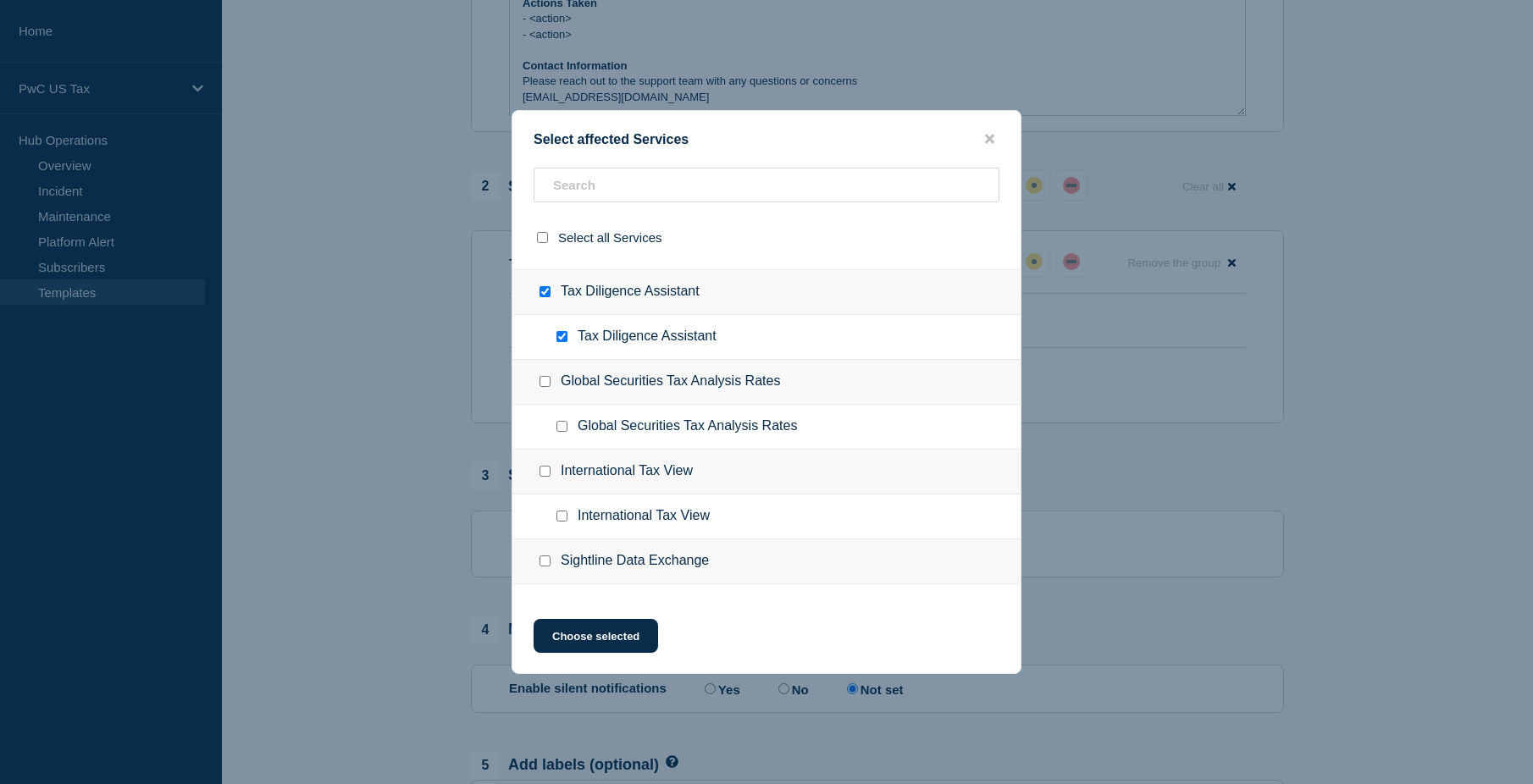
click at [985, 142] on button "close button" at bounding box center [990, 139] width 19 height 16
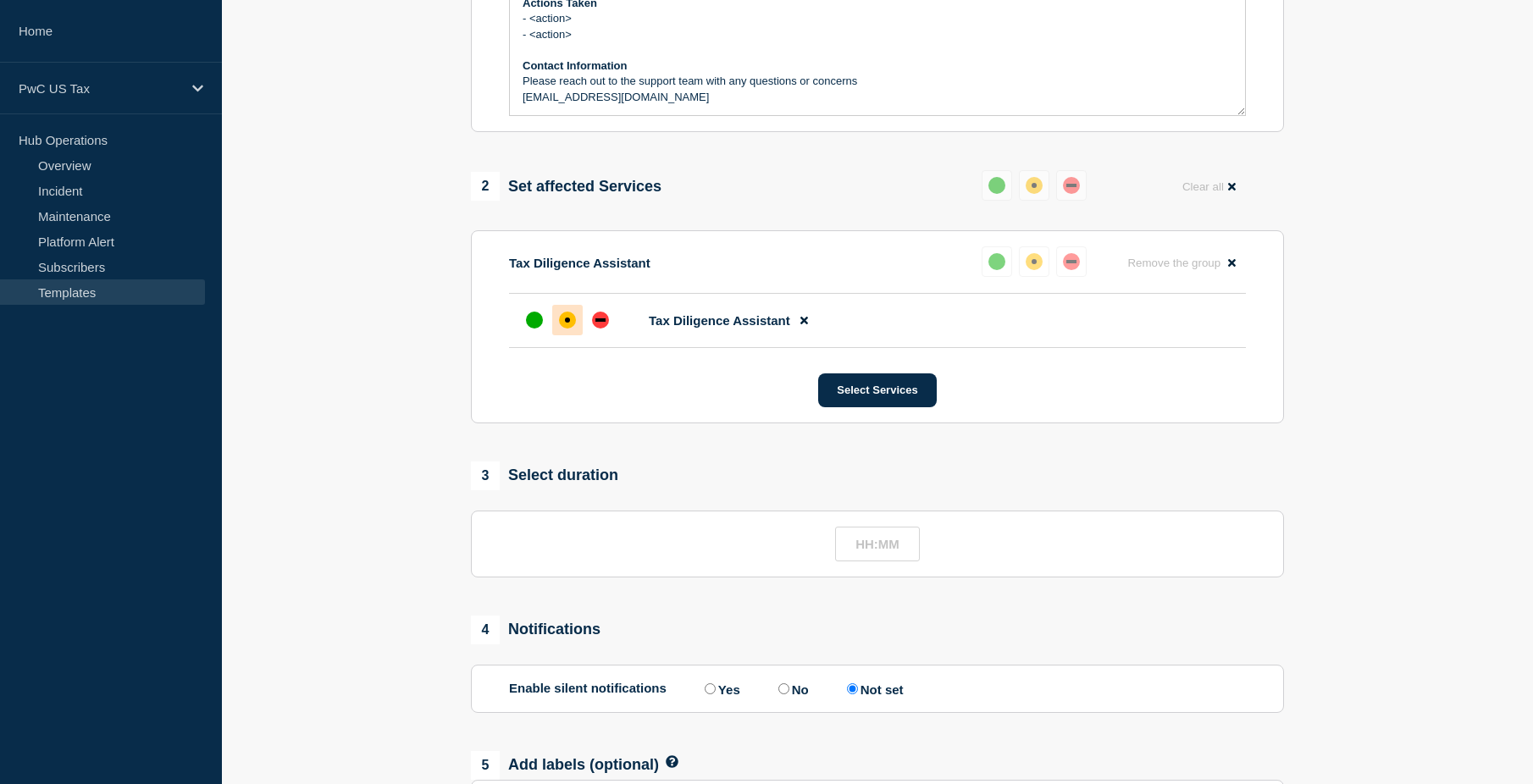
click at [340, 424] on section "Last updated: [DATE] 15:24 (EDT) by [PERSON_NAME][EMAIL_ADDRESS][PERSON_NAME][D…" at bounding box center [878, 294] width 1311 height 1265
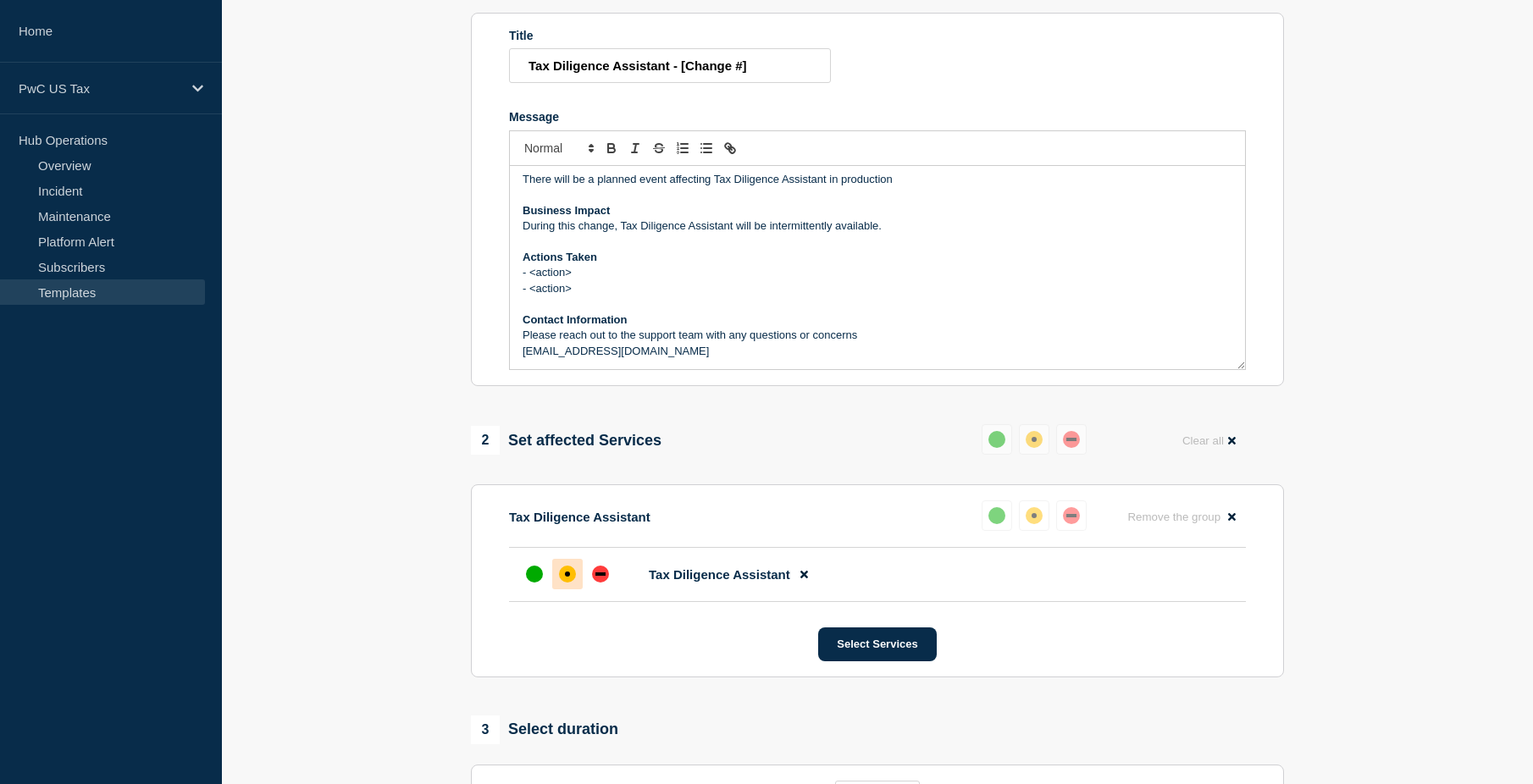
scroll to position [0, 0]
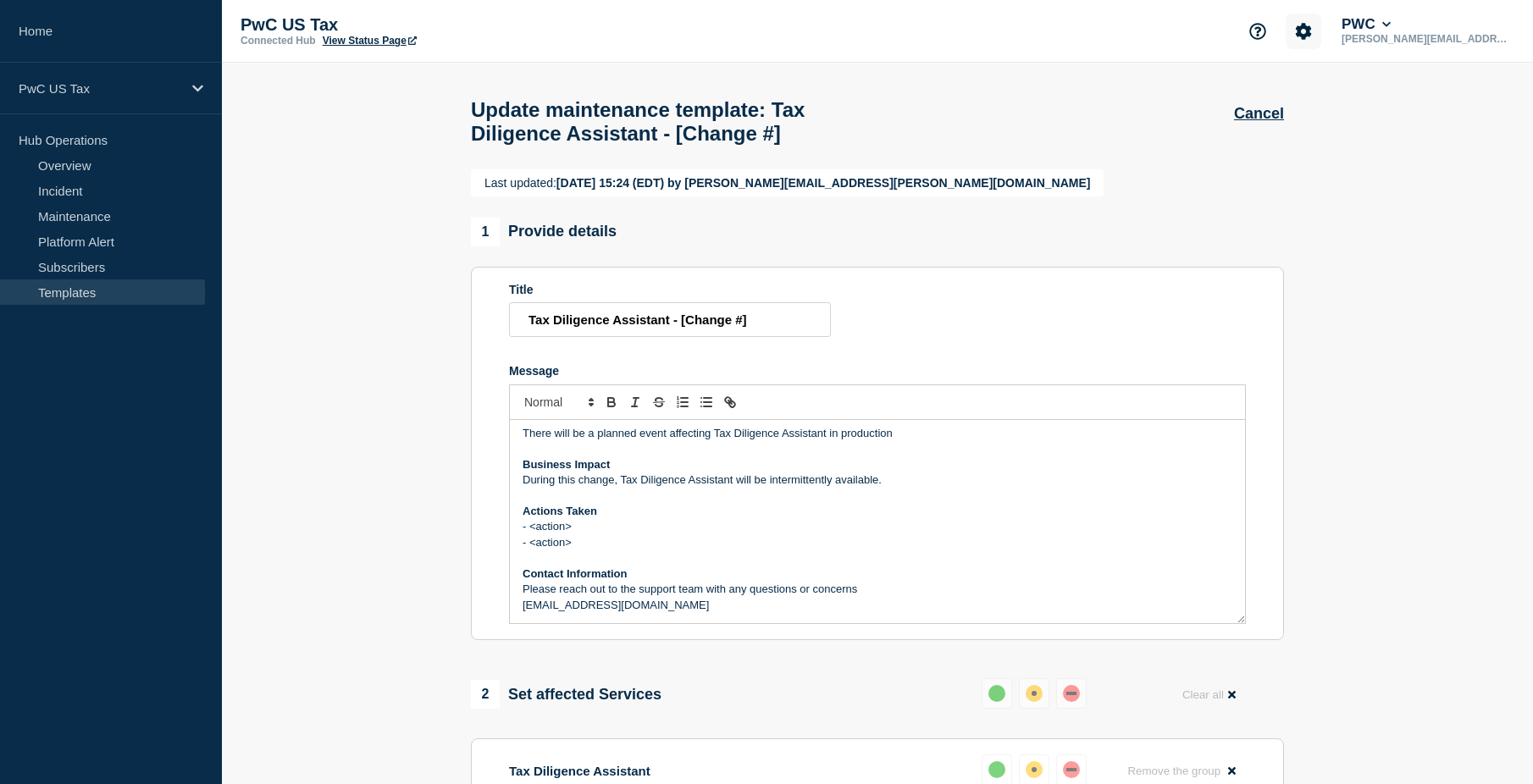
click at [1307, 32] on icon "Account settings" at bounding box center [1304, 31] width 16 height 16
